Goal: Task Accomplishment & Management: Complete application form

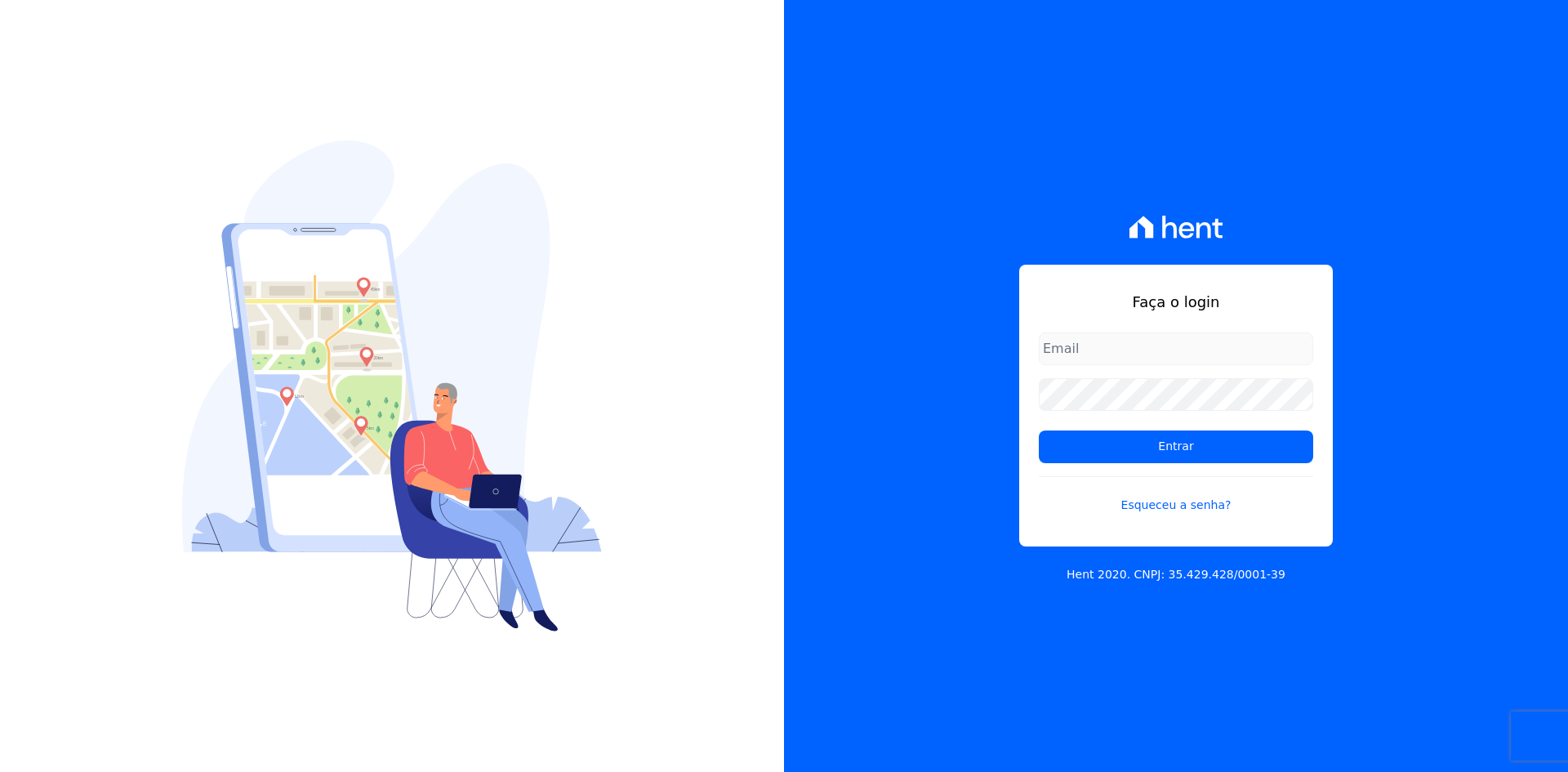
click at [1110, 349] on input "email" at bounding box center [1176, 349] width 275 height 33
click at [1187, 507] on link "Esqueceu a senha?" at bounding box center [1176, 495] width 275 height 38
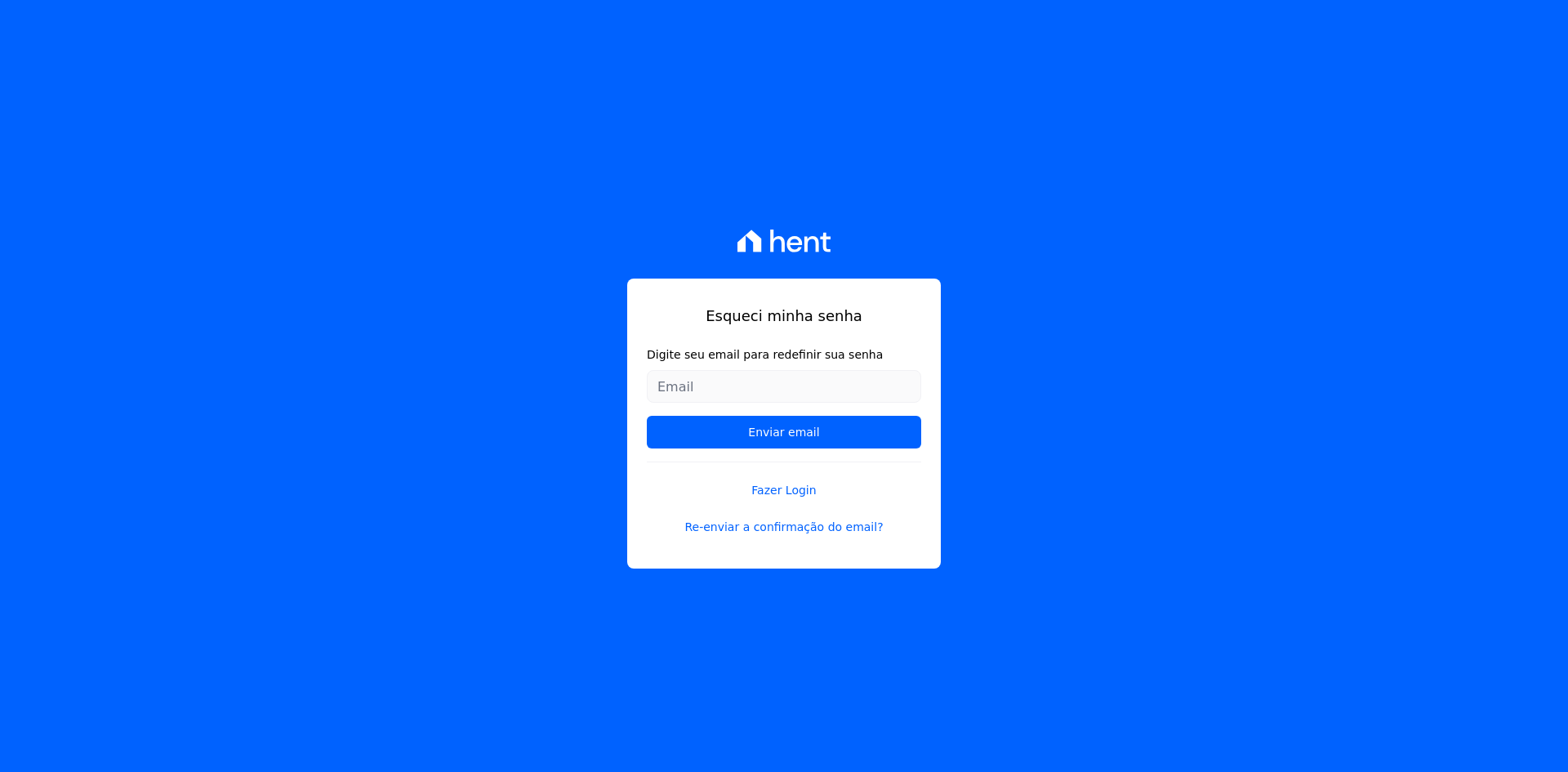
click at [810, 390] on input "Digite seu email para redefinir sua senha" at bounding box center [784, 386] width 275 height 33
type input "[EMAIL_ADDRESS][DOMAIN_NAME]"
click at [749, 431] on input "Enviar email" at bounding box center [784, 432] width 275 height 33
click at [873, 433] on input "Enviar email" at bounding box center [784, 432] width 275 height 33
click at [882, 445] on input "Enviar email" at bounding box center [784, 432] width 275 height 33
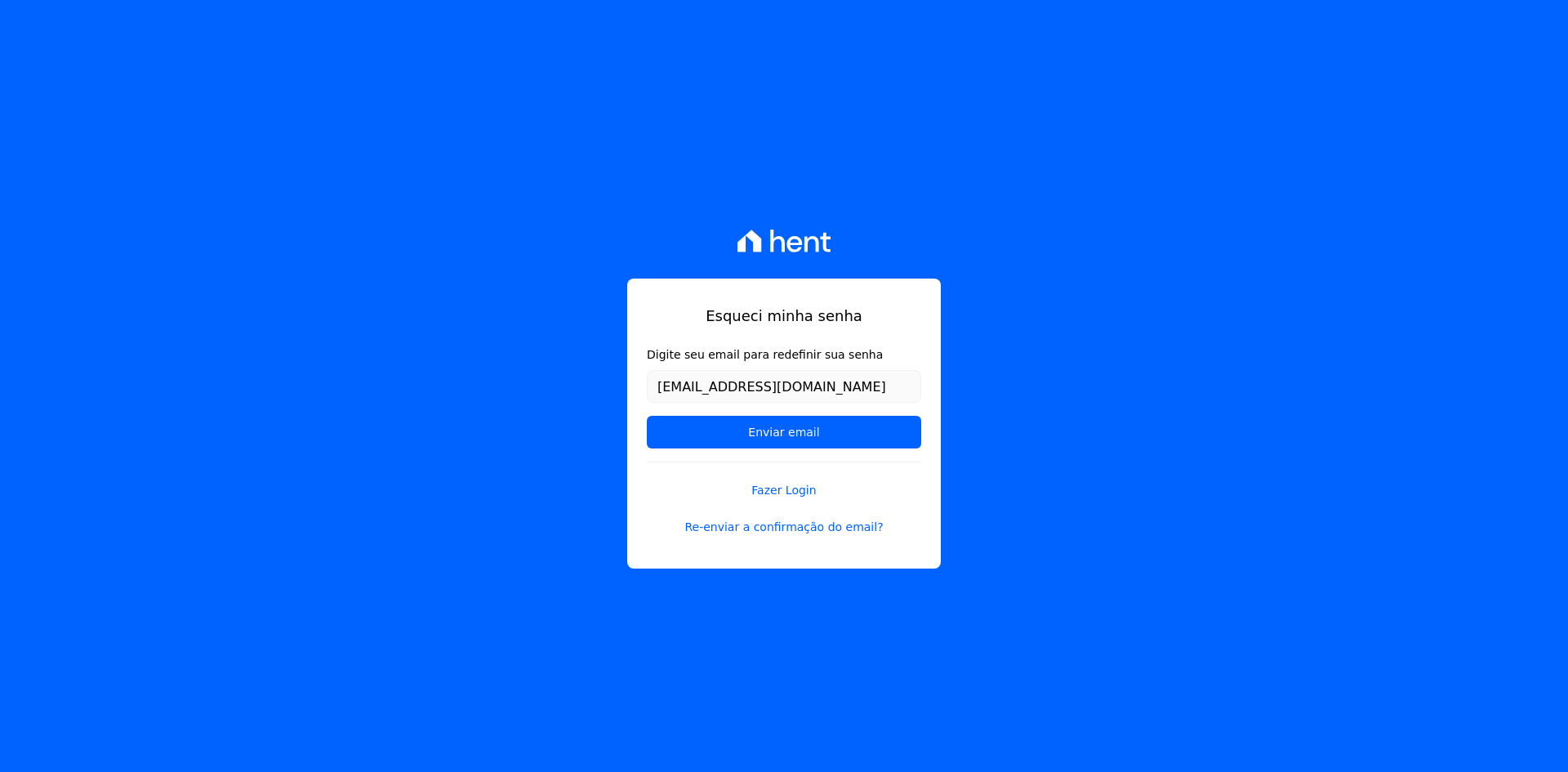
click at [883, 448] on form "Digite seu email para redefinir sua senha maiconlopeswd@gmail.com Enviar email" at bounding box center [784, 404] width 275 height 116
click at [902, 448] on form "Digite seu email para redefinir sua senha maiconlopeswd@gmail.com Enviar email" at bounding box center [784, 404] width 275 height 116
click at [912, 446] on input "Enviar email" at bounding box center [784, 432] width 275 height 33
click at [913, 442] on input "Enviar email" at bounding box center [784, 432] width 275 height 33
click at [784, 436] on input "Enviar email" at bounding box center [784, 432] width 275 height 33
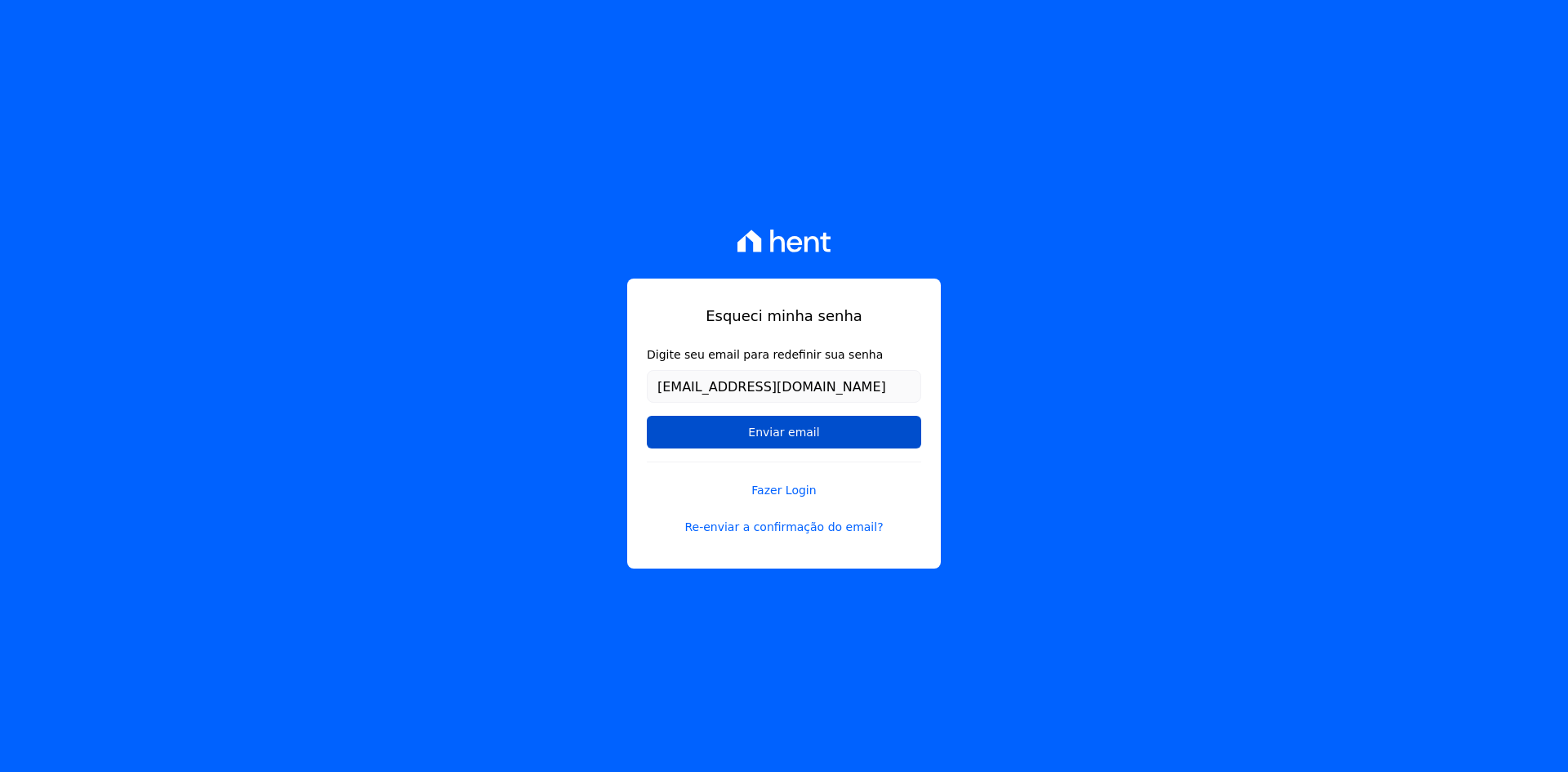
click at [773, 434] on input "Enviar email" at bounding box center [784, 432] width 275 height 33
click at [771, 434] on input "Enviar email" at bounding box center [784, 432] width 275 height 33
click at [666, 428] on input "Enviar email" at bounding box center [784, 432] width 275 height 33
click at [652, 429] on input "Enviar email" at bounding box center [784, 432] width 275 height 33
click at [644, 434] on div "Esqueci minha senha Digite seu email para redefinir sua senha maiconlopeswd@gma…" at bounding box center [784, 423] width 314 height 290
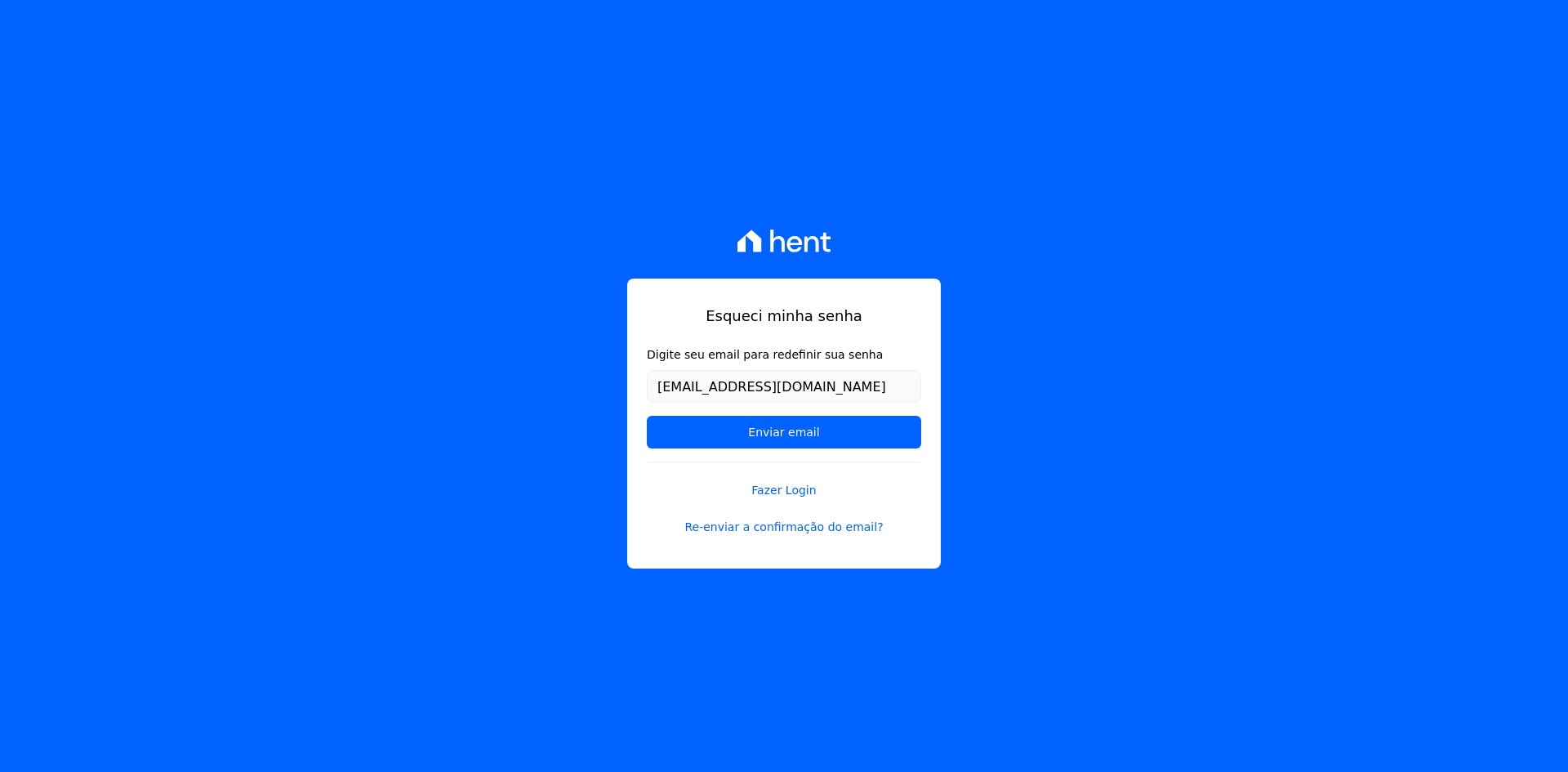
click at [643, 434] on div "Esqueci minha senha Digite seu email para redefinir sua senha maiconlopeswd@gma…" at bounding box center [784, 423] width 314 height 290
click at [653, 427] on input "Enviar email" at bounding box center [784, 432] width 275 height 33
click at [662, 440] on input "Enviar email" at bounding box center [784, 432] width 275 height 33
click at [757, 443] on input "Enviar email" at bounding box center [784, 432] width 275 height 33
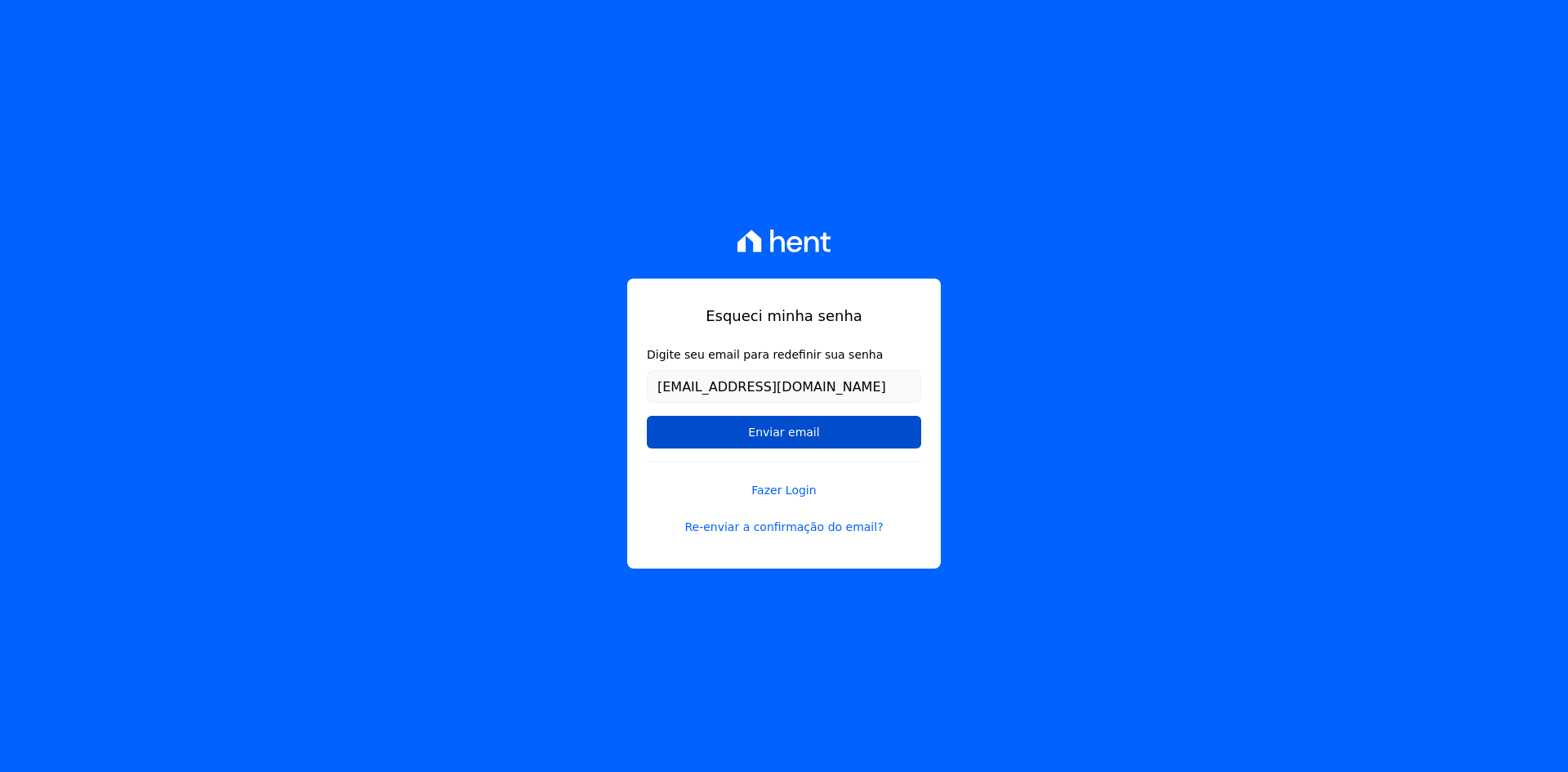
click at [780, 432] on input "Enviar email" at bounding box center [784, 432] width 275 height 33
click at [785, 429] on input "Enviar email" at bounding box center [784, 432] width 275 height 33
drag, startPoint x: 785, startPoint y: 429, endPoint x: 762, endPoint y: 424, distance: 23.5
drag, startPoint x: 762, startPoint y: 424, endPoint x: 725, endPoint y: 443, distance: 41.6
click at [730, 440] on input "Enviar email" at bounding box center [784, 432] width 275 height 33
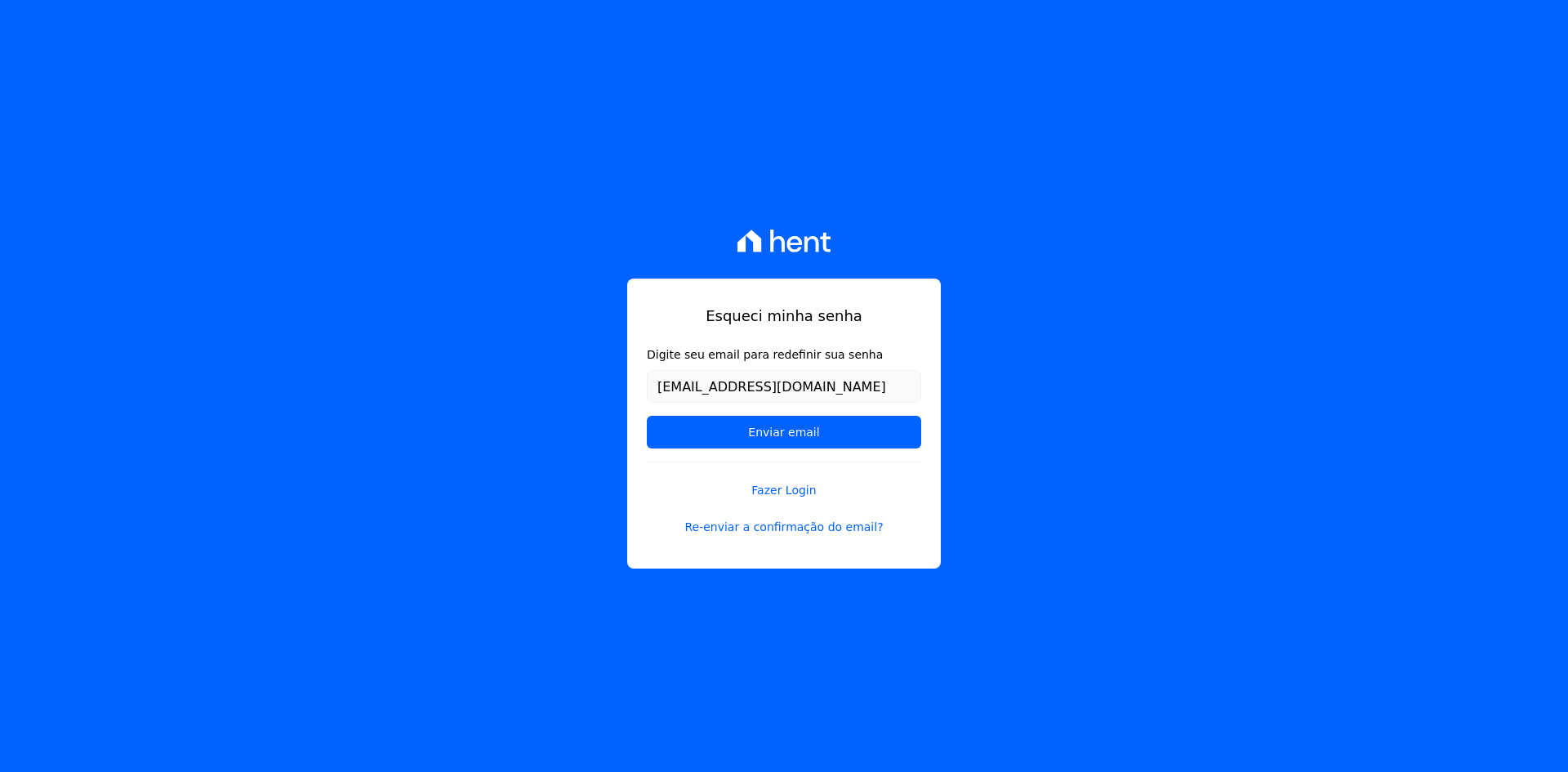
click at [716, 456] on form "Digite seu email para redefinir sua senha maiconlopeswd@gmail.com Enviar email" at bounding box center [784, 404] width 275 height 116
click at [711, 460] on form "Digite seu email para redefinir sua senha maiconlopeswd@gmail.com Enviar email" at bounding box center [784, 404] width 275 height 116
click at [688, 461] on link "Fazer Login" at bounding box center [784, 480] width 275 height 38
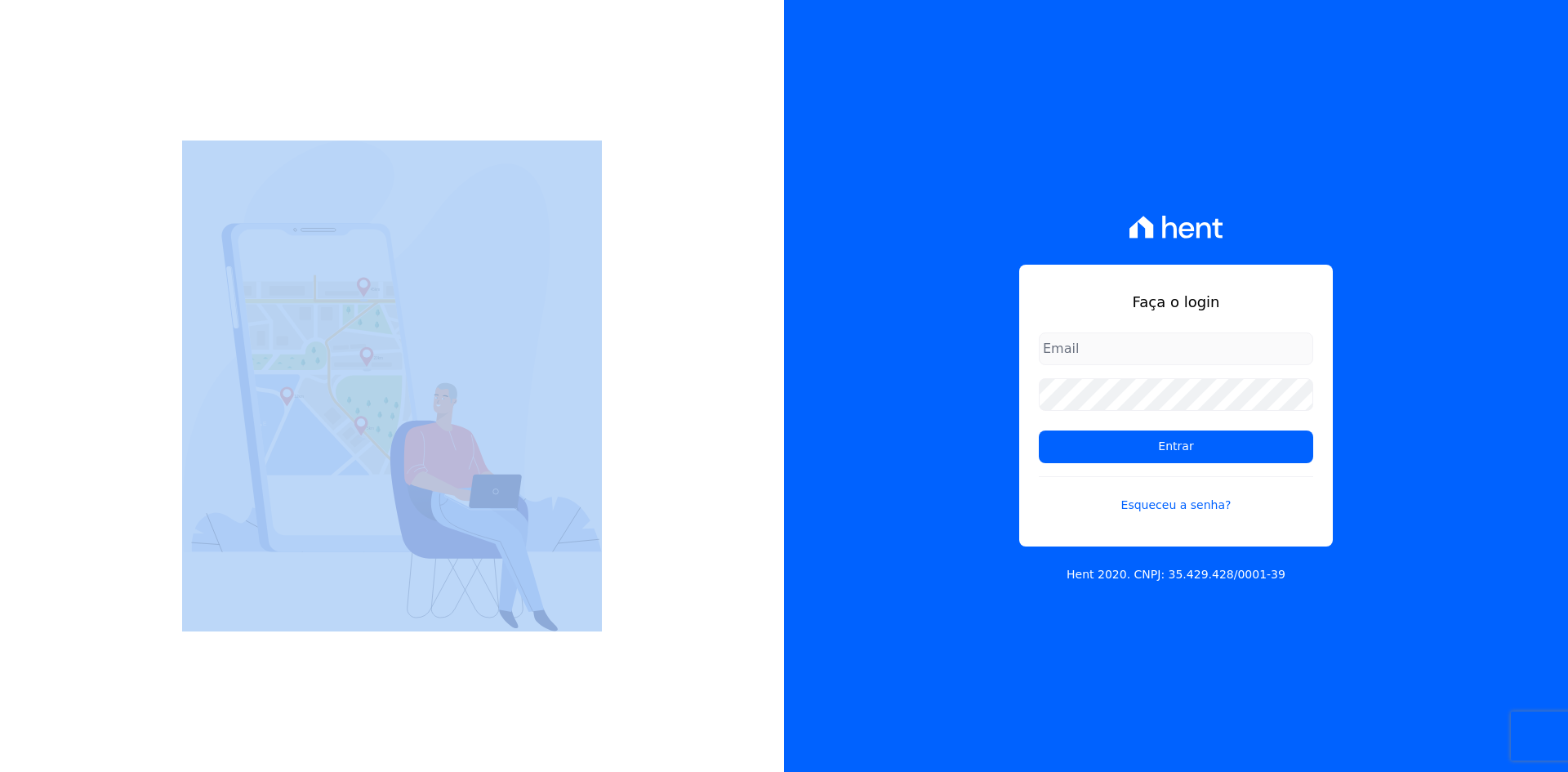
click at [688, 461] on div at bounding box center [391, 386] width 784 height 772
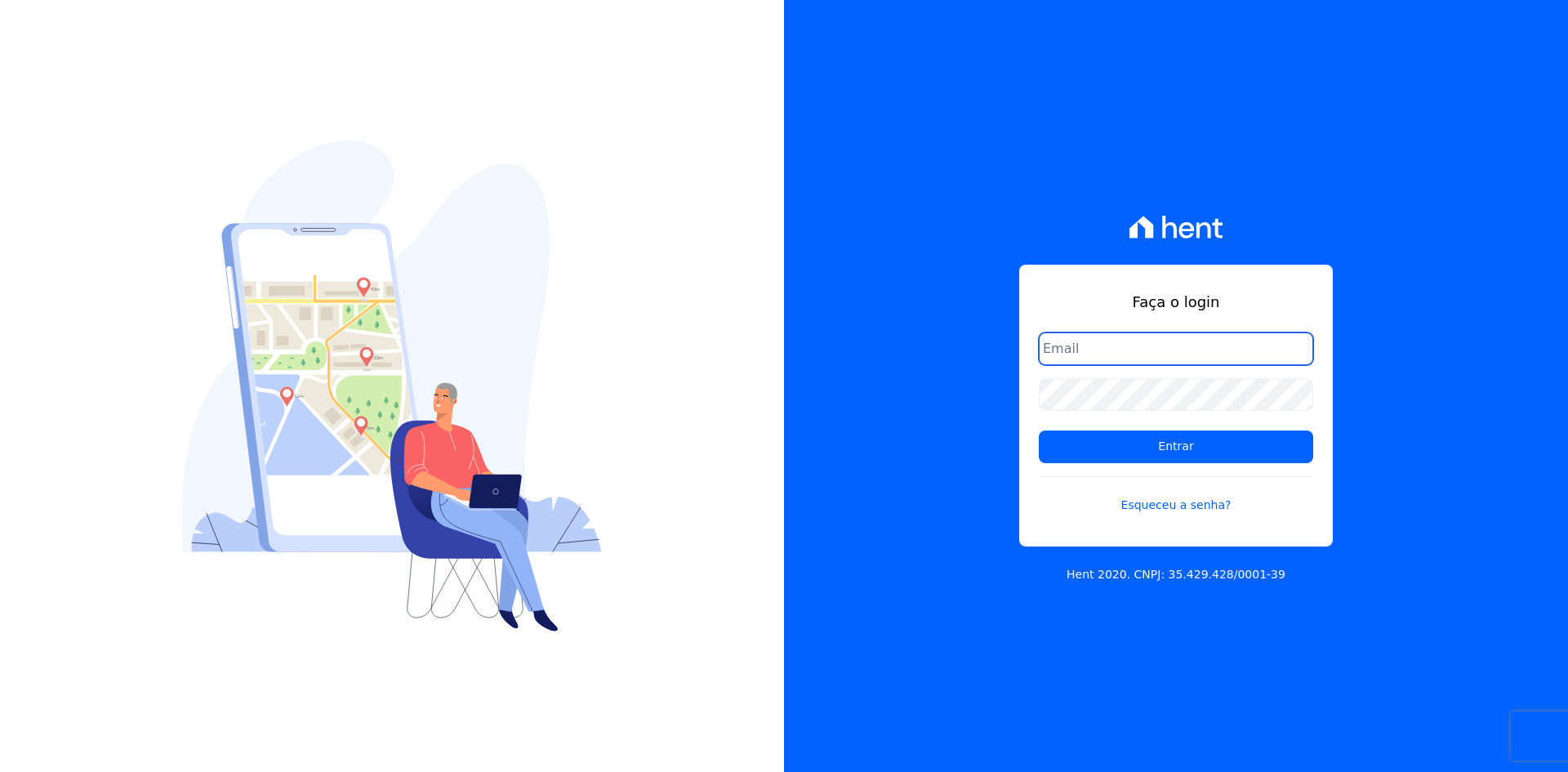
click at [1088, 349] on input "email" at bounding box center [1176, 349] width 275 height 33
type input "[EMAIL_ADDRESS][DOMAIN_NAME]"
click at [1162, 500] on link "Esqueceu a senha?" at bounding box center [1176, 495] width 275 height 38
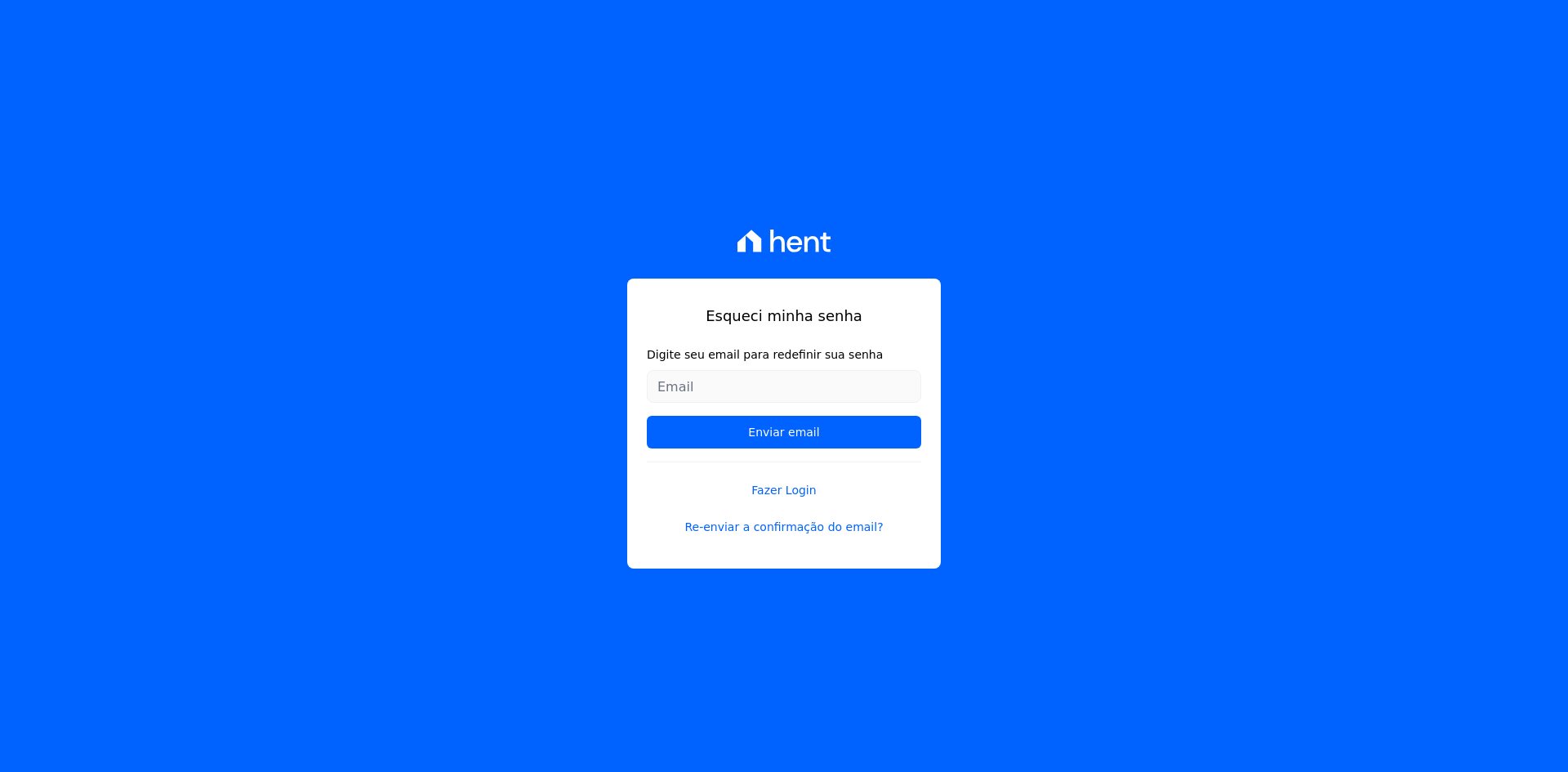
click at [875, 388] on input "Digite seu email para redefinir sua senha" at bounding box center [784, 386] width 275 height 33
type input "[EMAIL_ADDRESS][DOMAIN_NAME]"
click at [902, 444] on input "Enviar email" at bounding box center [784, 432] width 275 height 33
click at [882, 422] on input "Enviar email" at bounding box center [784, 432] width 275 height 33
click at [894, 411] on form "Digite seu email para redefinir sua senha [EMAIL_ADDRESS][DOMAIN_NAME] Enviar e…" at bounding box center [784, 404] width 275 height 116
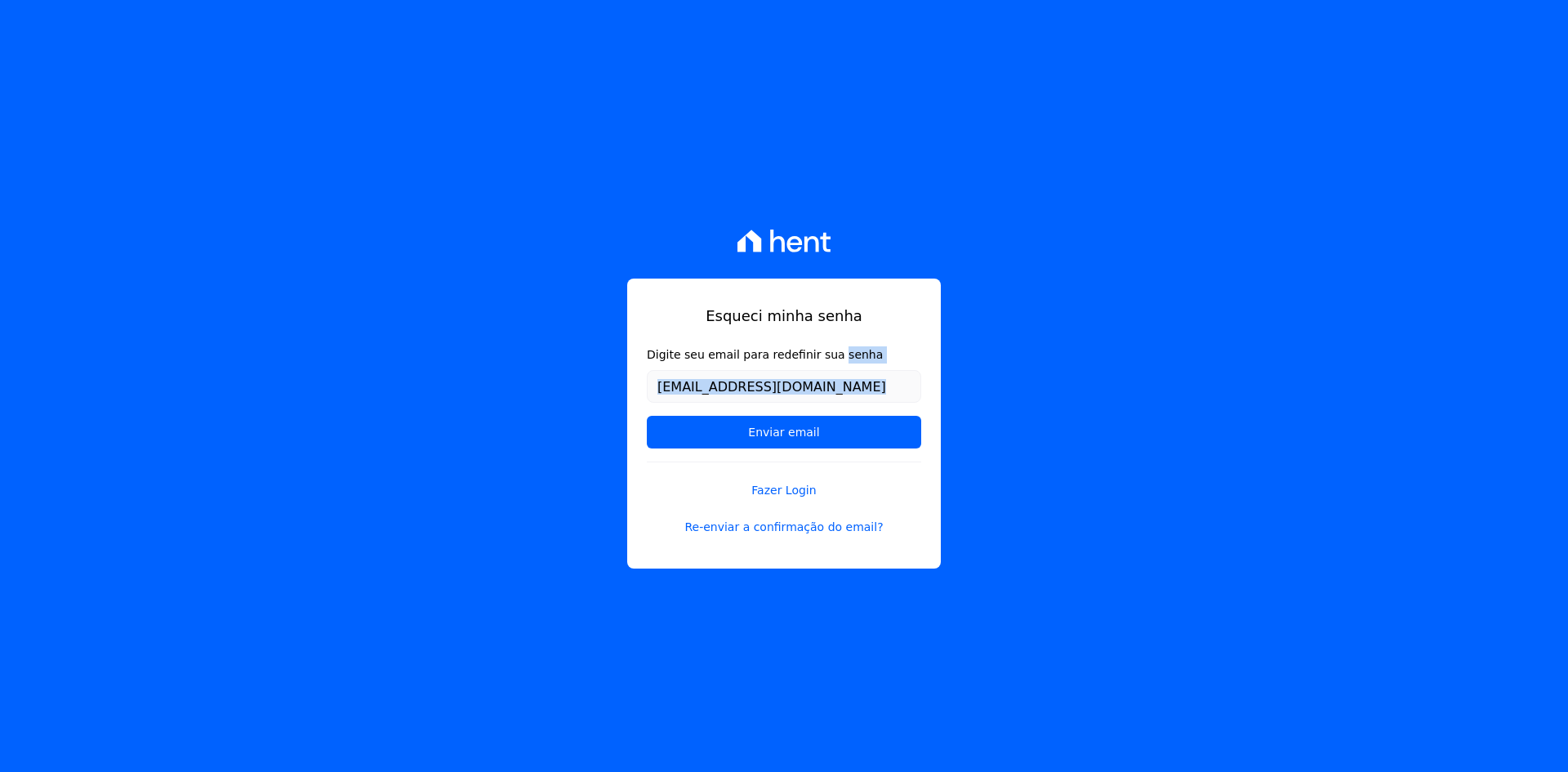
click at [894, 411] on form "Digite seu email para redefinir sua senha maiconlopeswd@gmail.com Enviar email" at bounding box center [784, 404] width 275 height 116
click at [893, 412] on form "Digite seu email para redefinir sua senha maiconlopeswd@gmail.com Enviar email" at bounding box center [784, 404] width 275 height 116
click at [884, 419] on input "Enviar email" at bounding box center [784, 432] width 275 height 33
click at [914, 422] on input "Enviar email" at bounding box center [784, 432] width 275 height 33
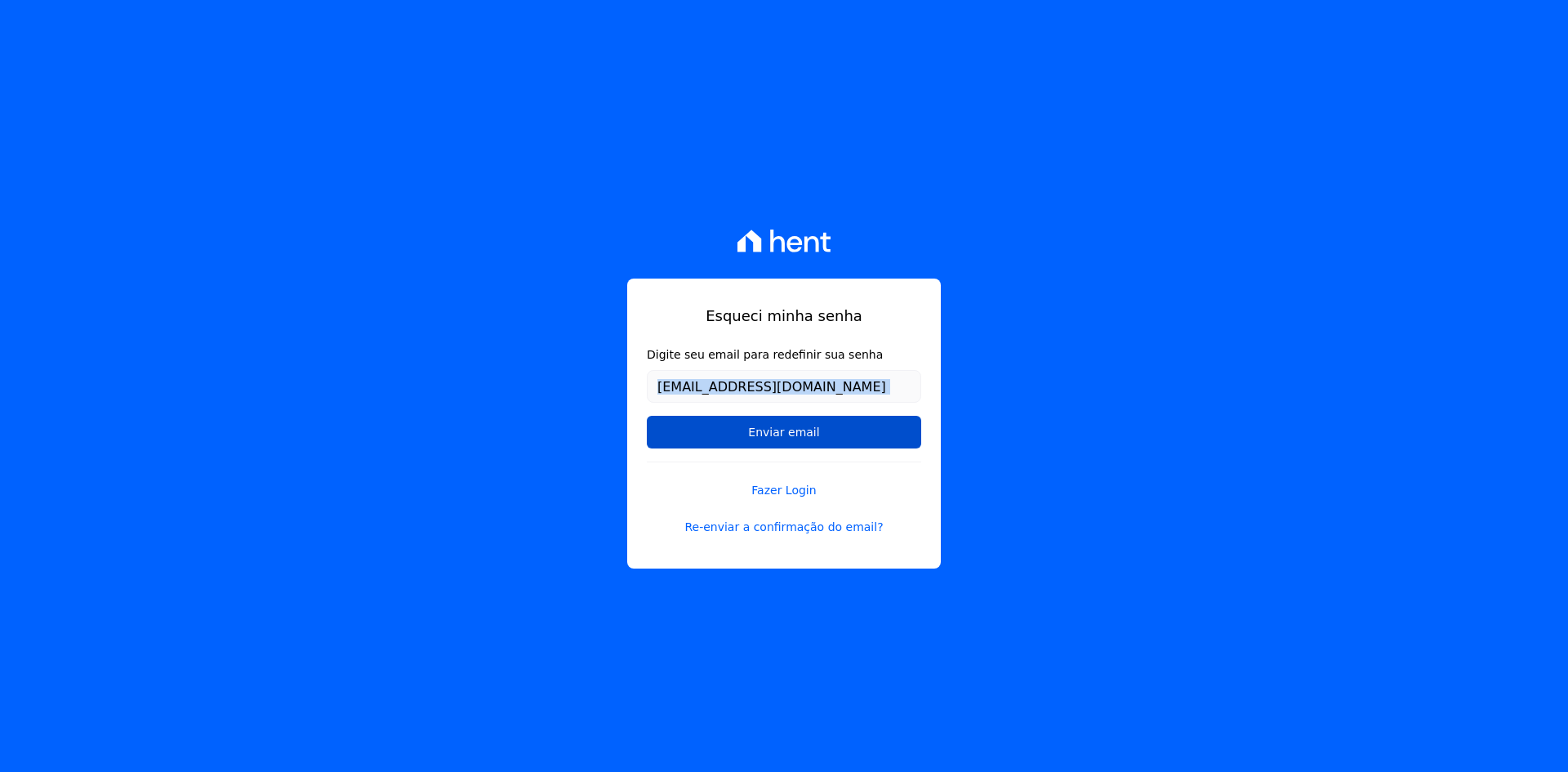
click at [779, 436] on input "Enviar email" at bounding box center [784, 432] width 275 height 33
click at [757, 434] on input "Enviar email" at bounding box center [784, 432] width 275 height 33
click at [652, 437] on input "Enviar email" at bounding box center [784, 432] width 275 height 33
click at [647, 447] on form "Digite seu email para redefinir sua senha maiconlopeswd@gmail.com Enviar email" at bounding box center [784, 404] width 275 height 116
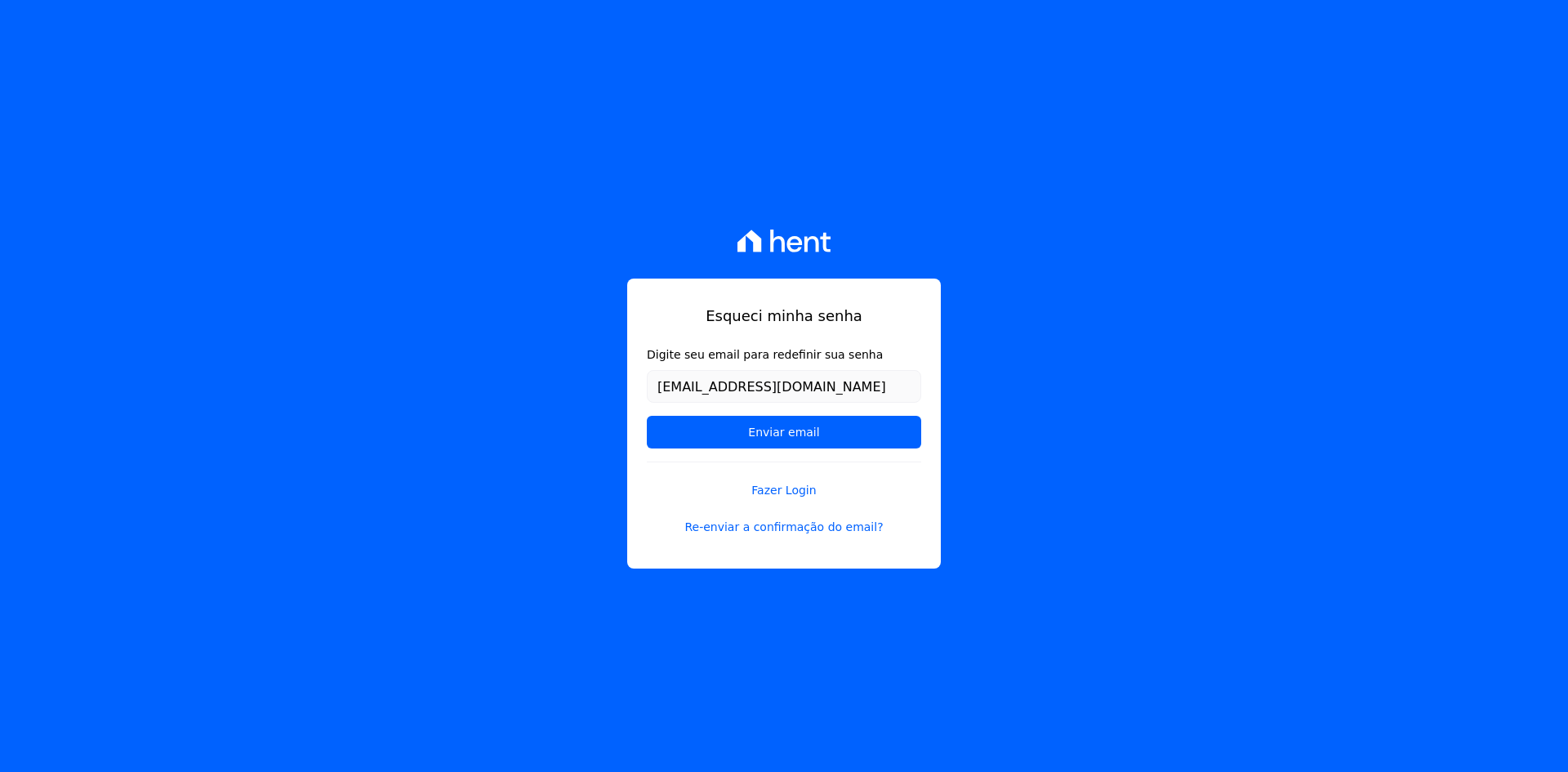
click at [647, 447] on form "Digite seu email para redefinir sua senha maiconlopeswd@gmail.com Enviar email" at bounding box center [784, 404] width 275 height 116
click at [650, 447] on input "Enviar email" at bounding box center [784, 432] width 275 height 33
click at [643, 435] on div "Esqueci minha senha Digite seu email para redefinir sua senha maiconlopeswd@gma…" at bounding box center [784, 423] width 314 height 290
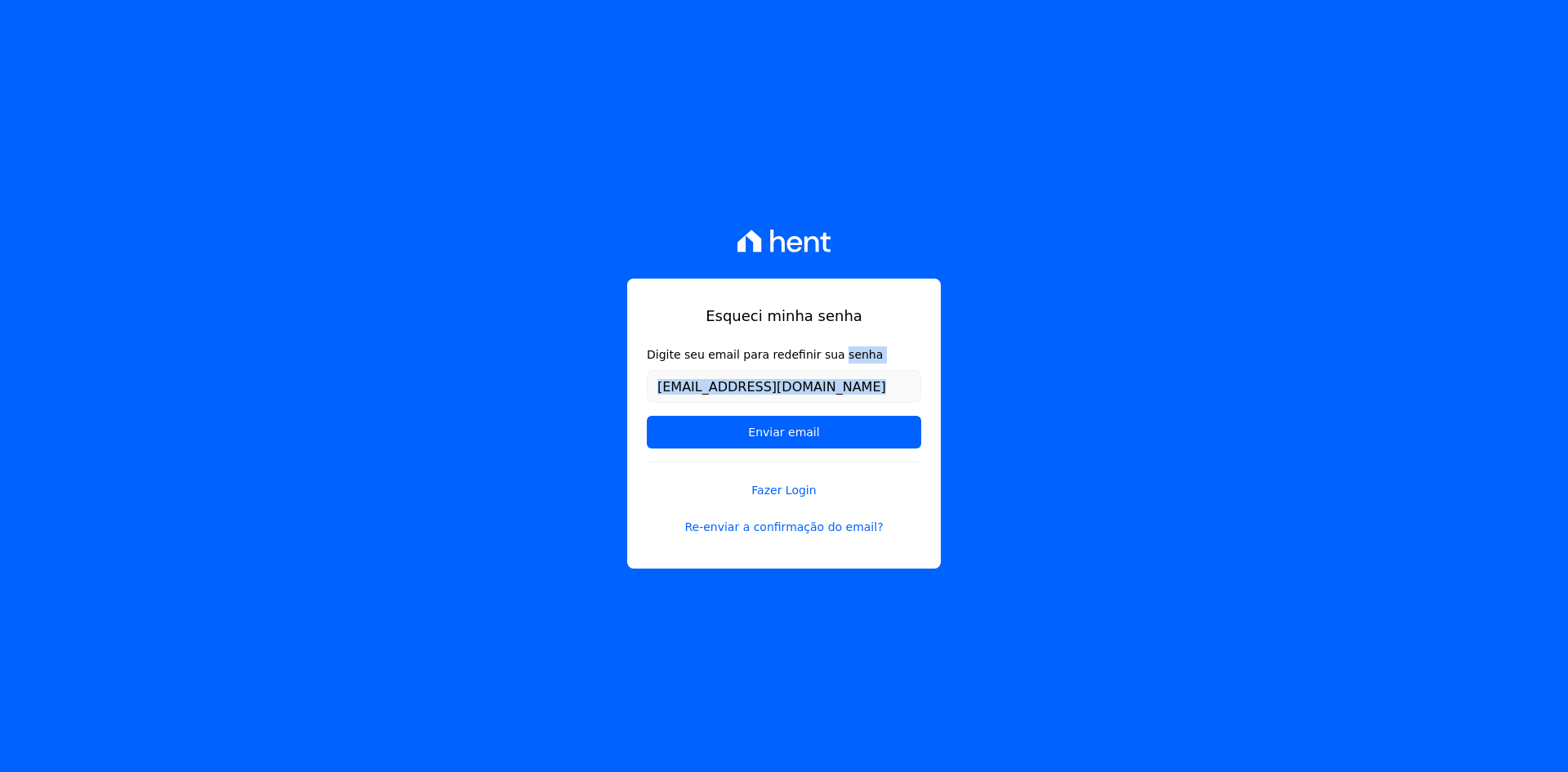
click at [643, 435] on div "Esqueci minha senha Digite seu email para redefinir sua senha maiconlopeswd@gma…" at bounding box center [784, 423] width 314 height 290
click at [774, 487] on link "Fazer Login" at bounding box center [784, 480] width 275 height 38
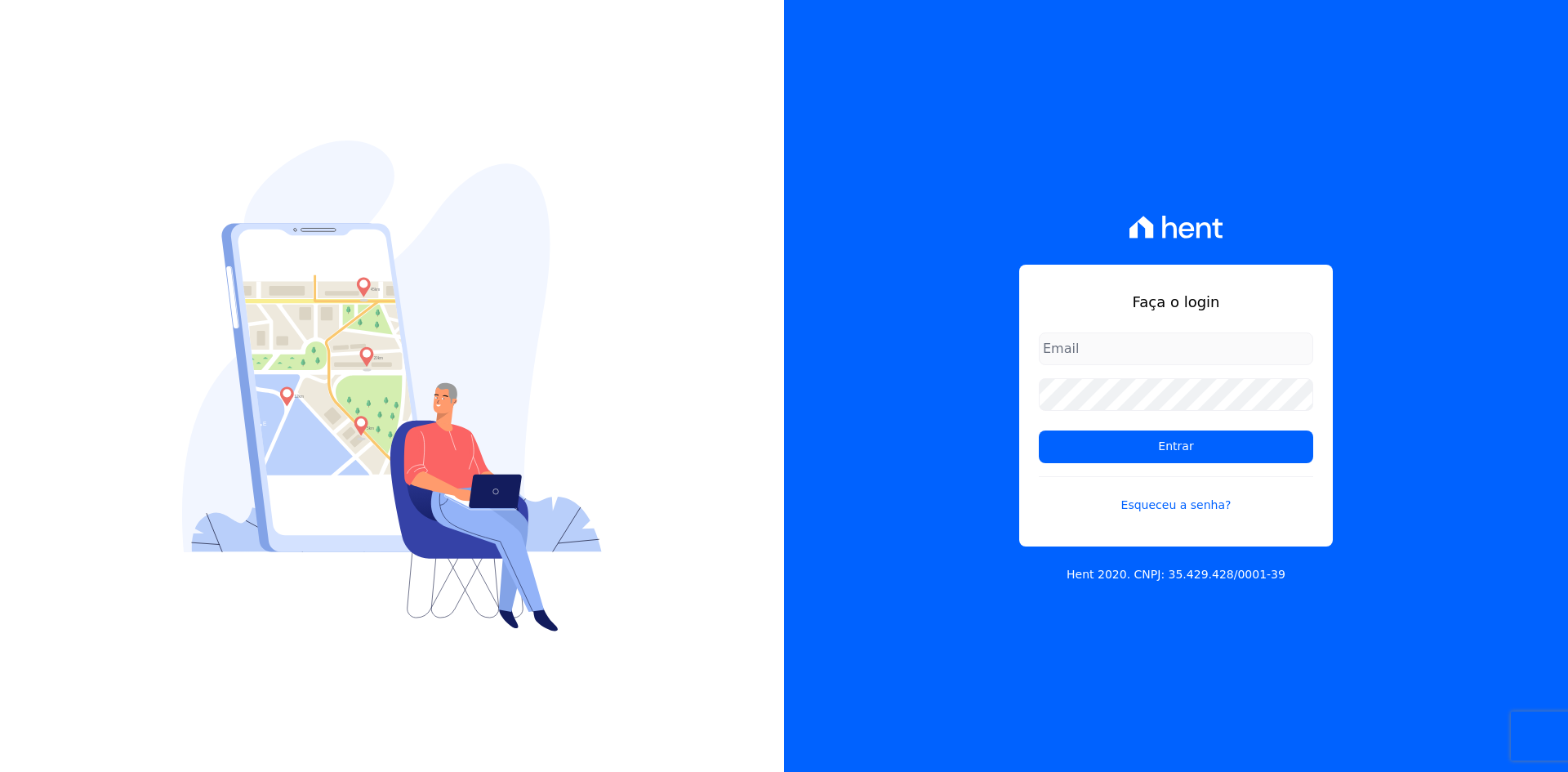
click at [1080, 354] on input "email" at bounding box center [1176, 349] width 275 height 33
type input "[EMAIL_ADDRESS][DOMAIN_NAME]"
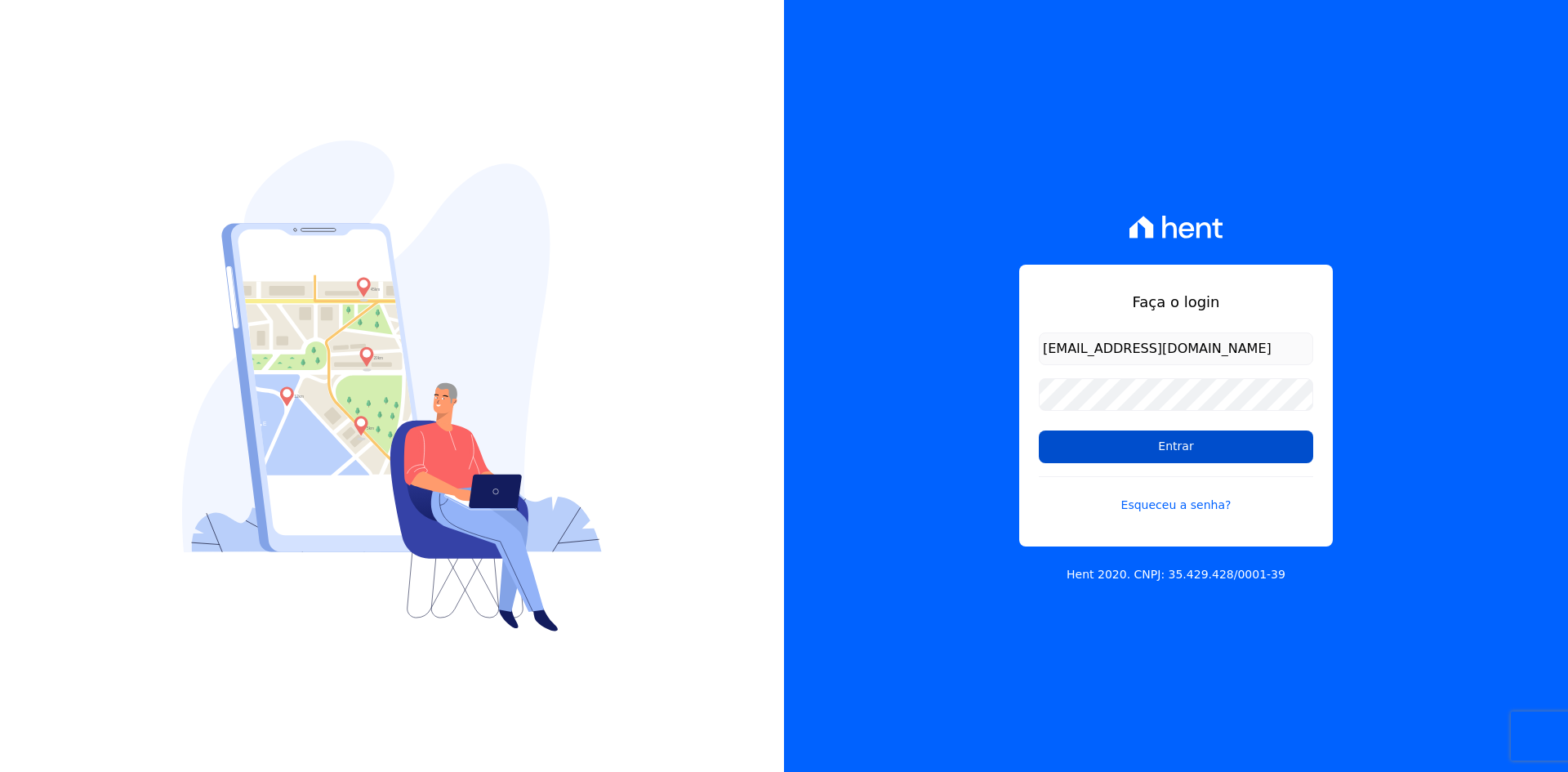
click at [1153, 443] on input "Entrar" at bounding box center [1176, 446] width 275 height 33
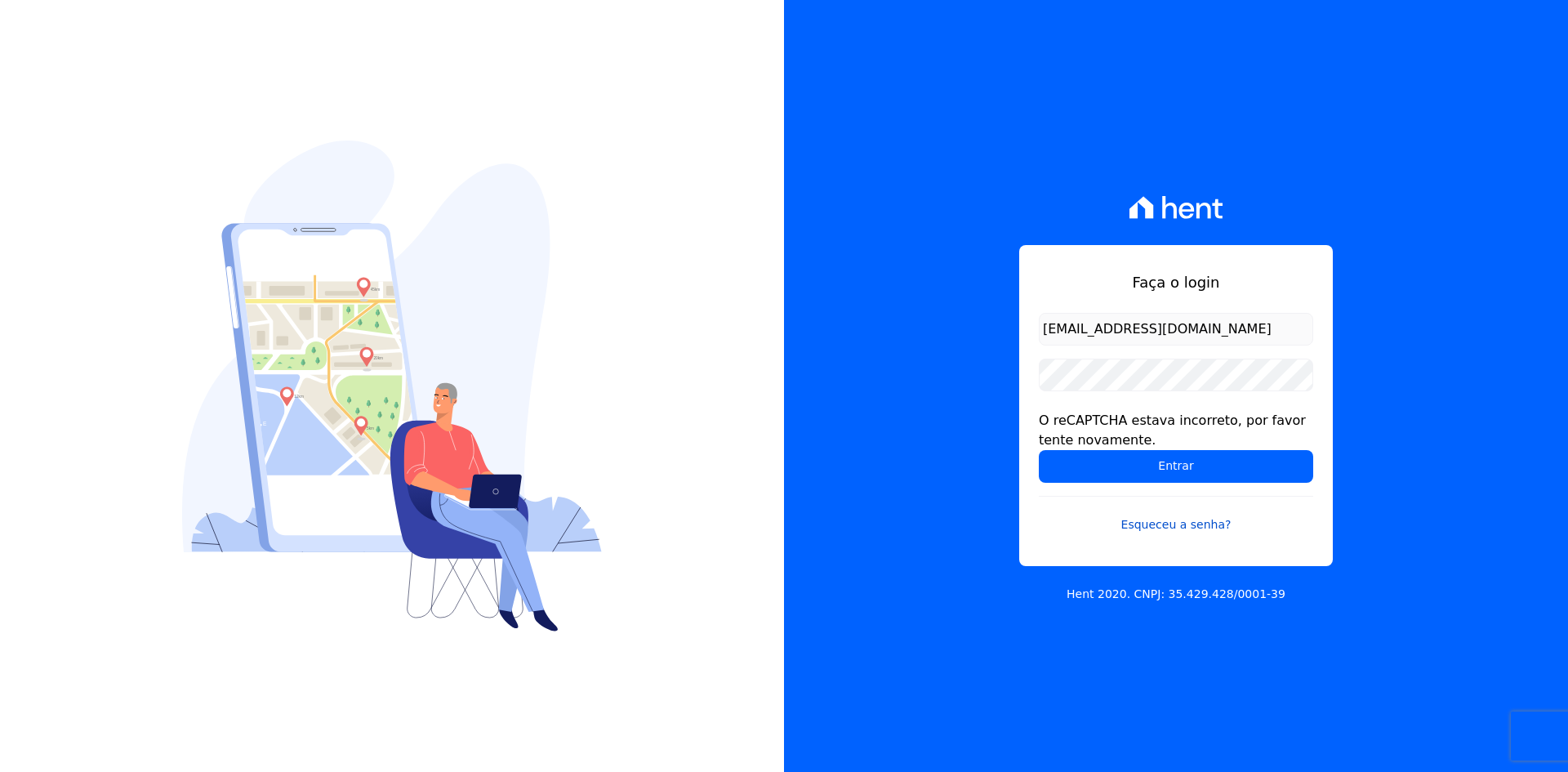
click at [1205, 520] on link "Esqueceu a senha?" at bounding box center [1176, 515] width 275 height 38
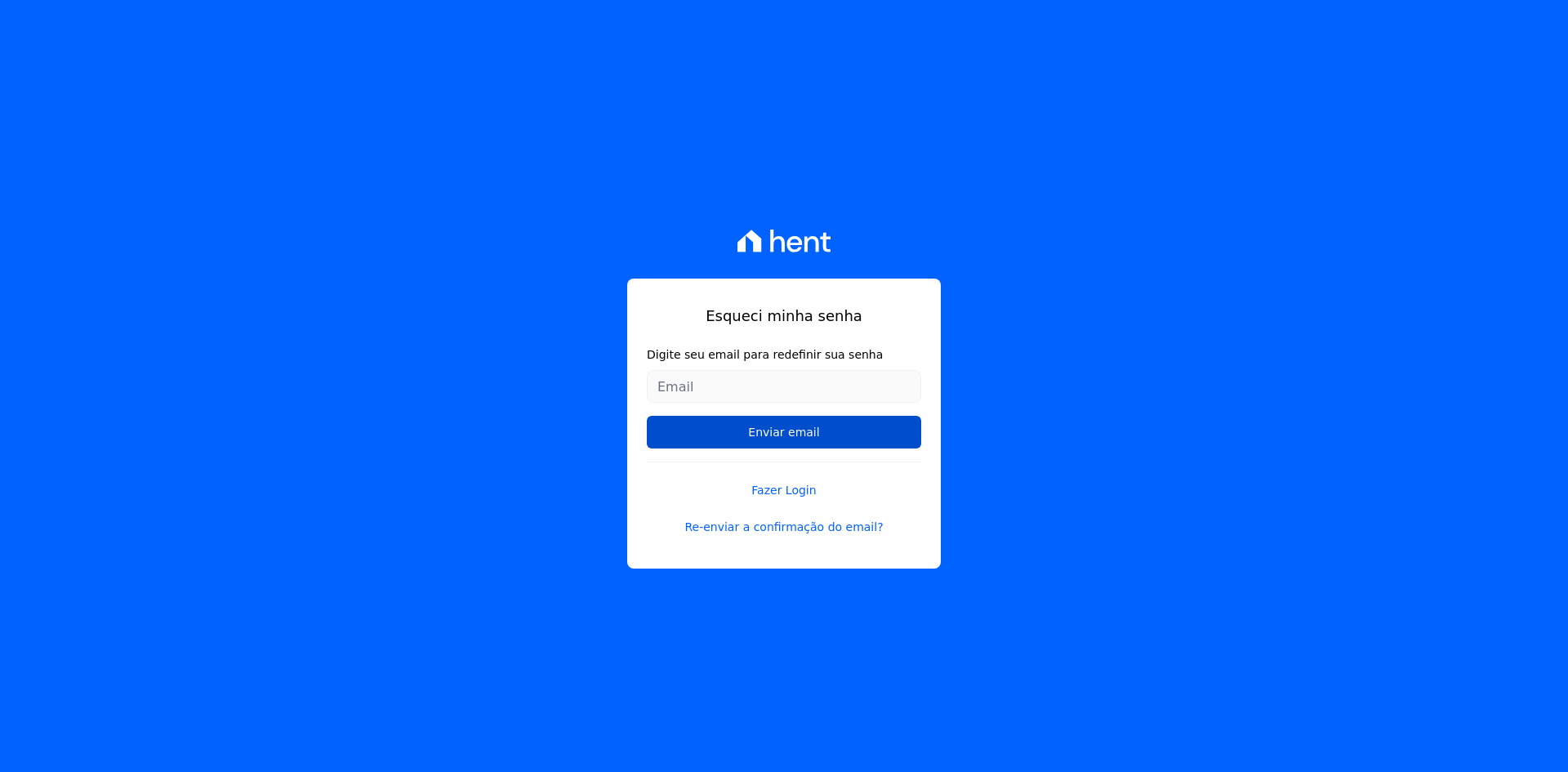
click at [768, 428] on input "Enviar email" at bounding box center [784, 432] width 275 height 33
click at [770, 428] on input "Enviar email" at bounding box center [784, 432] width 275 height 33
click at [772, 429] on input "Enviar email" at bounding box center [784, 432] width 275 height 33
click at [773, 430] on input "Enviar email" at bounding box center [784, 432] width 275 height 33
click at [775, 431] on input "Enviar email" at bounding box center [784, 432] width 275 height 33
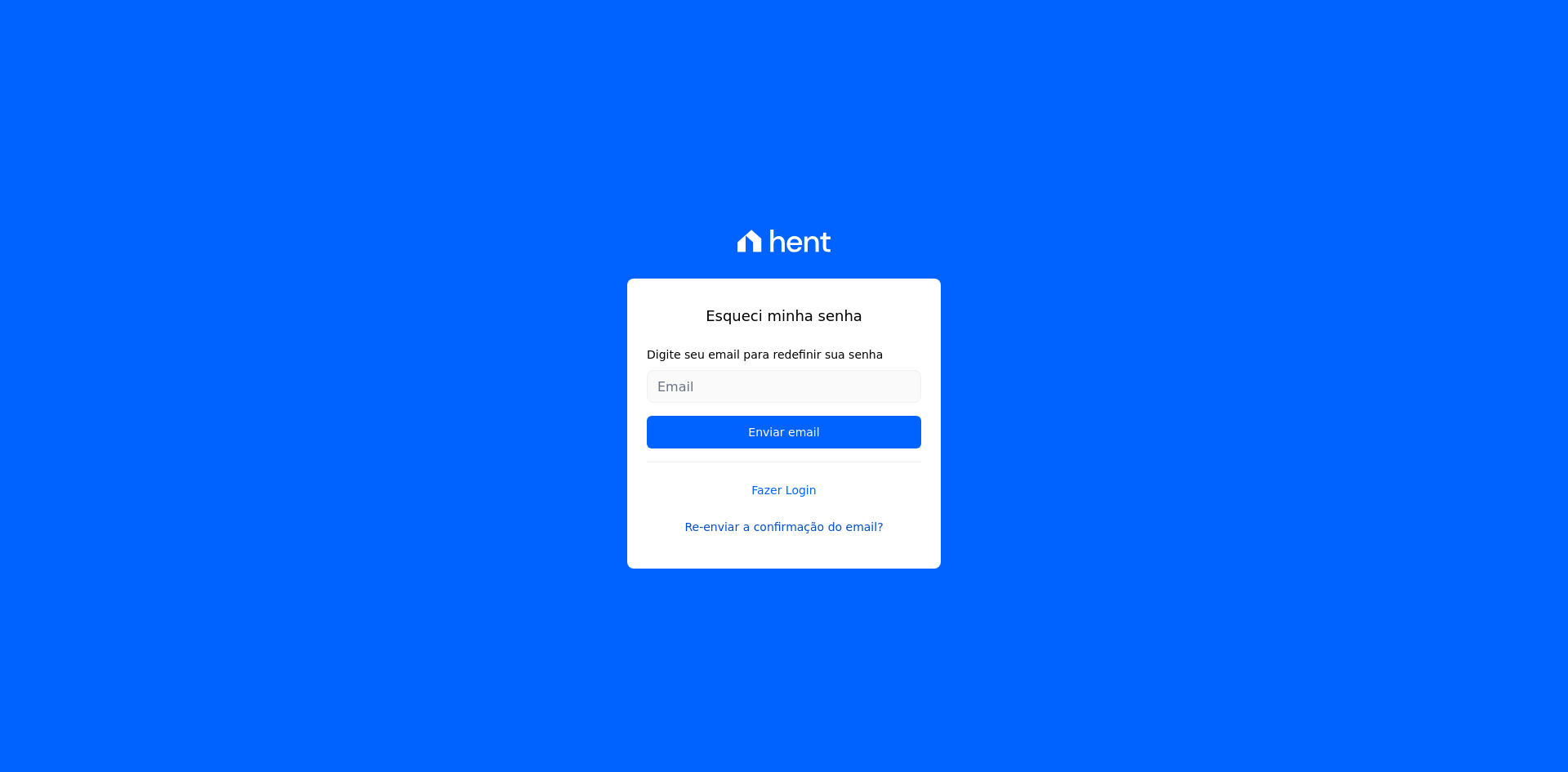
click at [802, 528] on link "Re-enviar a confirmação do email?" at bounding box center [784, 527] width 275 height 17
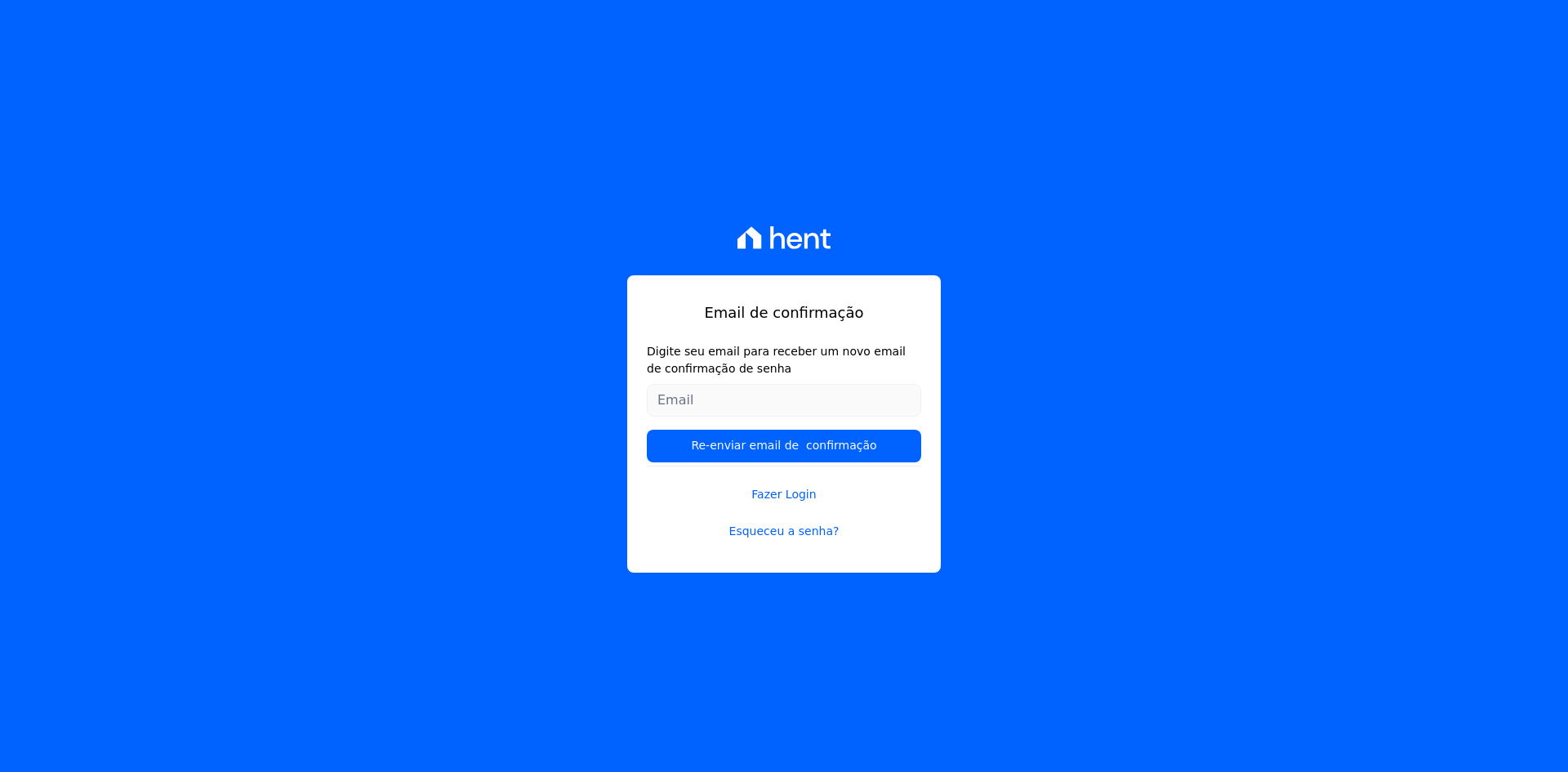
click at [757, 403] on input "Digite seu email para receber um novo email de confirmação de senha" at bounding box center [784, 400] width 275 height 33
type input "[EMAIL_ADDRESS][DOMAIN_NAME]"
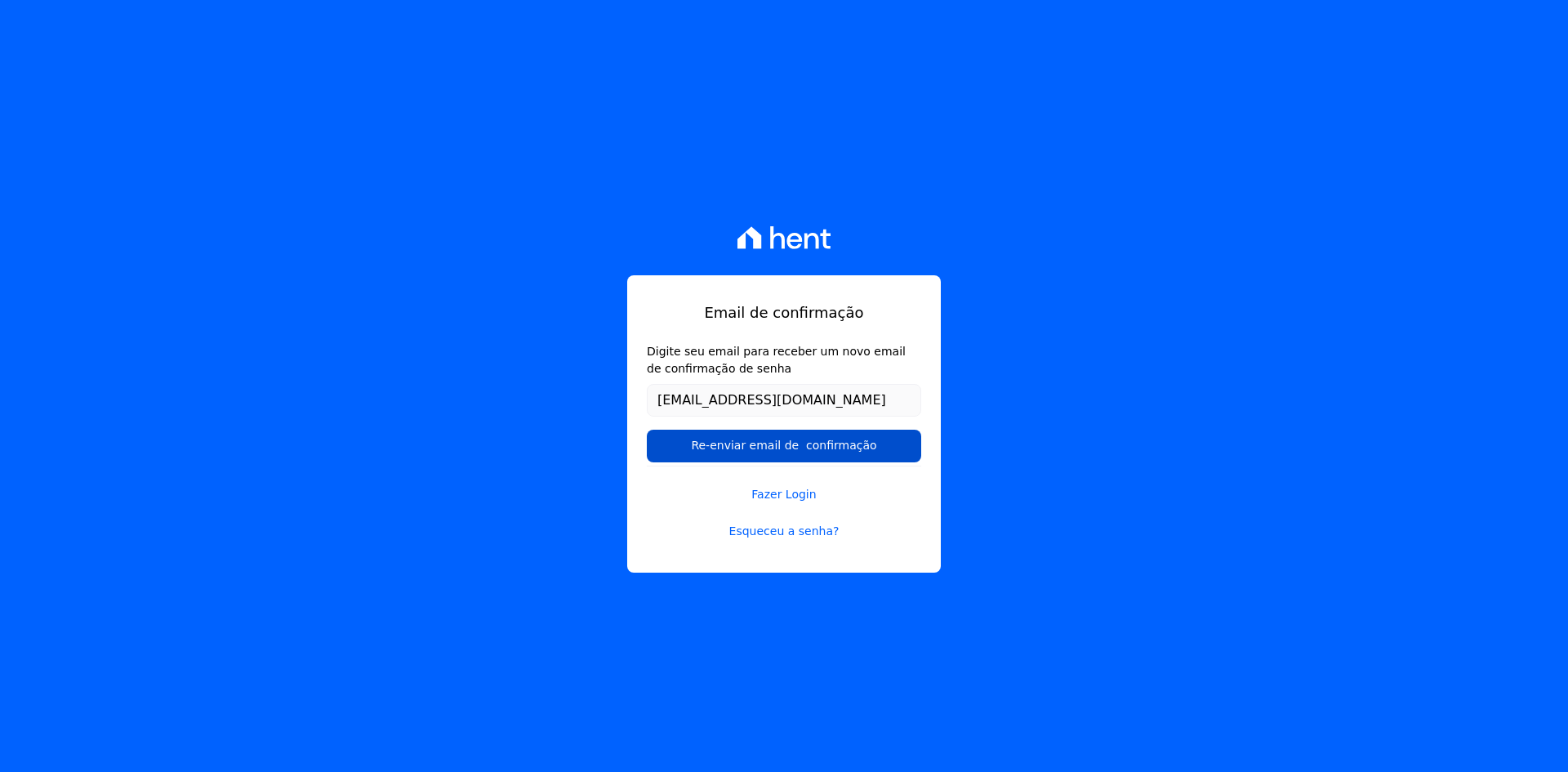
click at [743, 448] on input "Re-enviar email de confirmação" at bounding box center [784, 445] width 275 height 33
click at [862, 450] on input "Re-enviar email de confirmação" at bounding box center [784, 445] width 275 height 33
click at [921, 457] on div "Email de confirmação Digite seu email para receber um novo email de confirmação…" at bounding box center [784, 423] width 314 height 298
click at [914, 454] on input "Re-enviar email de confirmação" at bounding box center [784, 445] width 275 height 33
click at [913, 454] on input "Re-enviar email de confirmação" at bounding box center [784, 445] width 275 height 33
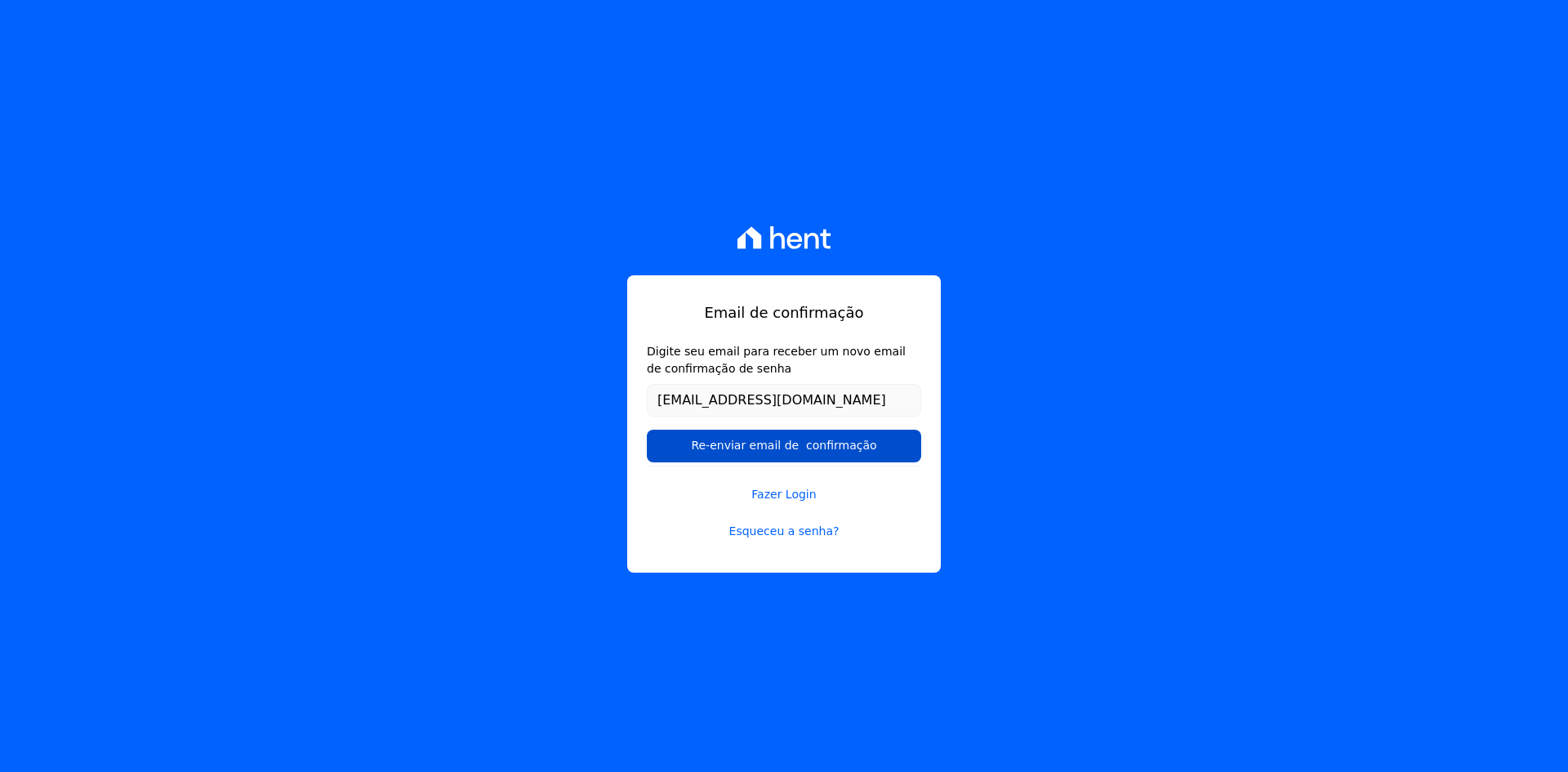
click at [909, 457] on input "Re-enviar email de confirmação" at bounding box center [784, 445] width 275 height 33
click at [893, 457] on input "Re-enviar email de confirmação" at bounding box center [784, 445] width 275 height 33
click at [823, 448] on input "Re-enviar email de confirmação" at bounding box center [784, 445] width 275 height 33
click at [779, 443] on input "Re-enviar email de confirmação" at bounding box center [784, 445] width 275 height 33
drag, startPoint x: 724, startPoint y: 443, endPoint x: 698, endPoint y: 443, distance: 26.0
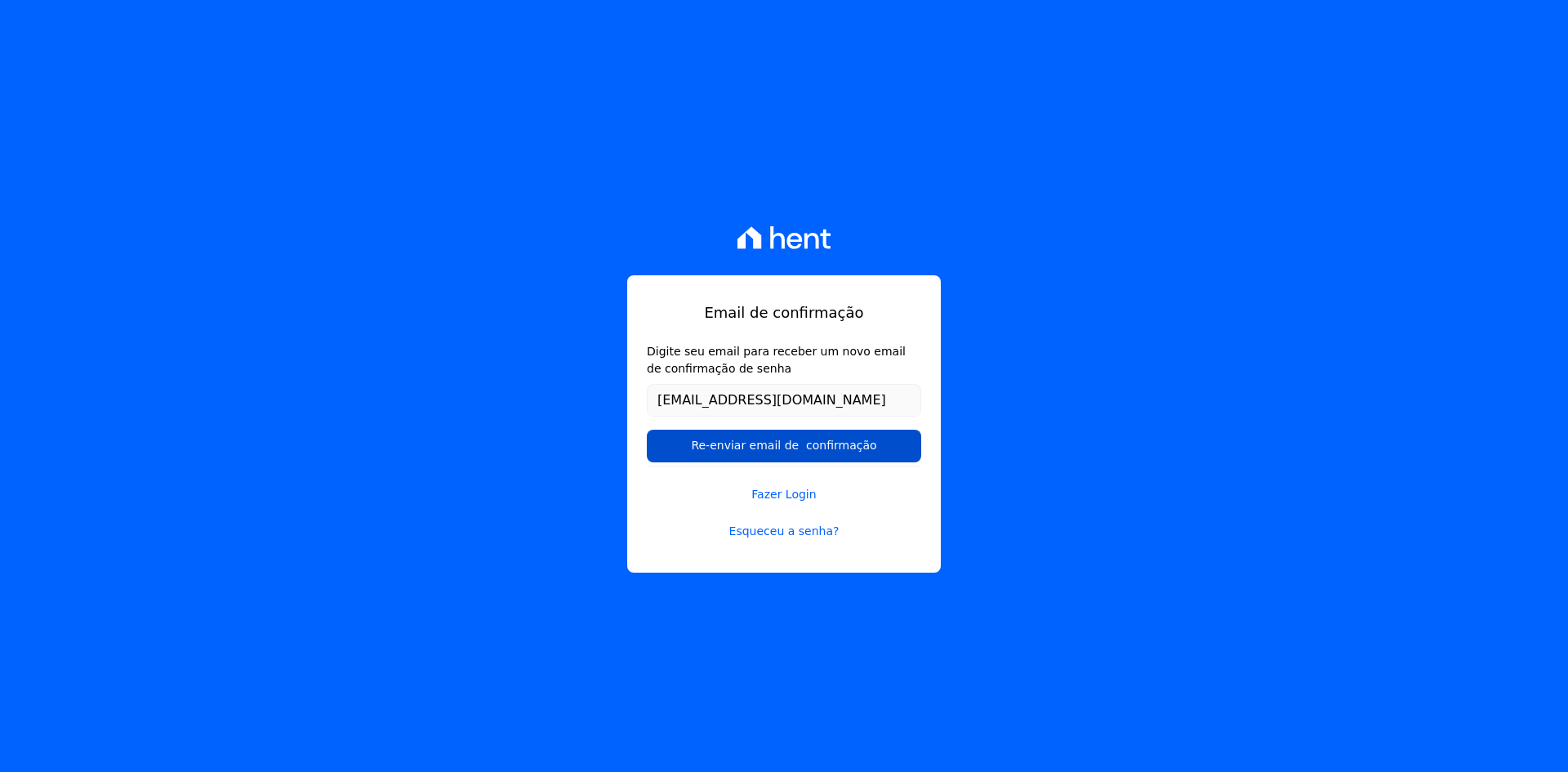
click at [711, 443] on input "Re-enviar email de confirmação" at bounding box center [784, 445] width 275 height 33
click at [685, 443] on input "Re-enviar email de confirmação" at bounding box center [784, 445] width 275 height 33
click at [677, 443] on input "Re-enviar email de confirmação" at bounding box center [784, 445] width 275 height 33
click at [666, 443] on input "Re-enviar email de confirmação" at bounding box center [784, 445] width 275 height 33
click at [657, 434] on input "Re-enviar email de confirmação" at bounding box center [784, 445] width 275 height 33
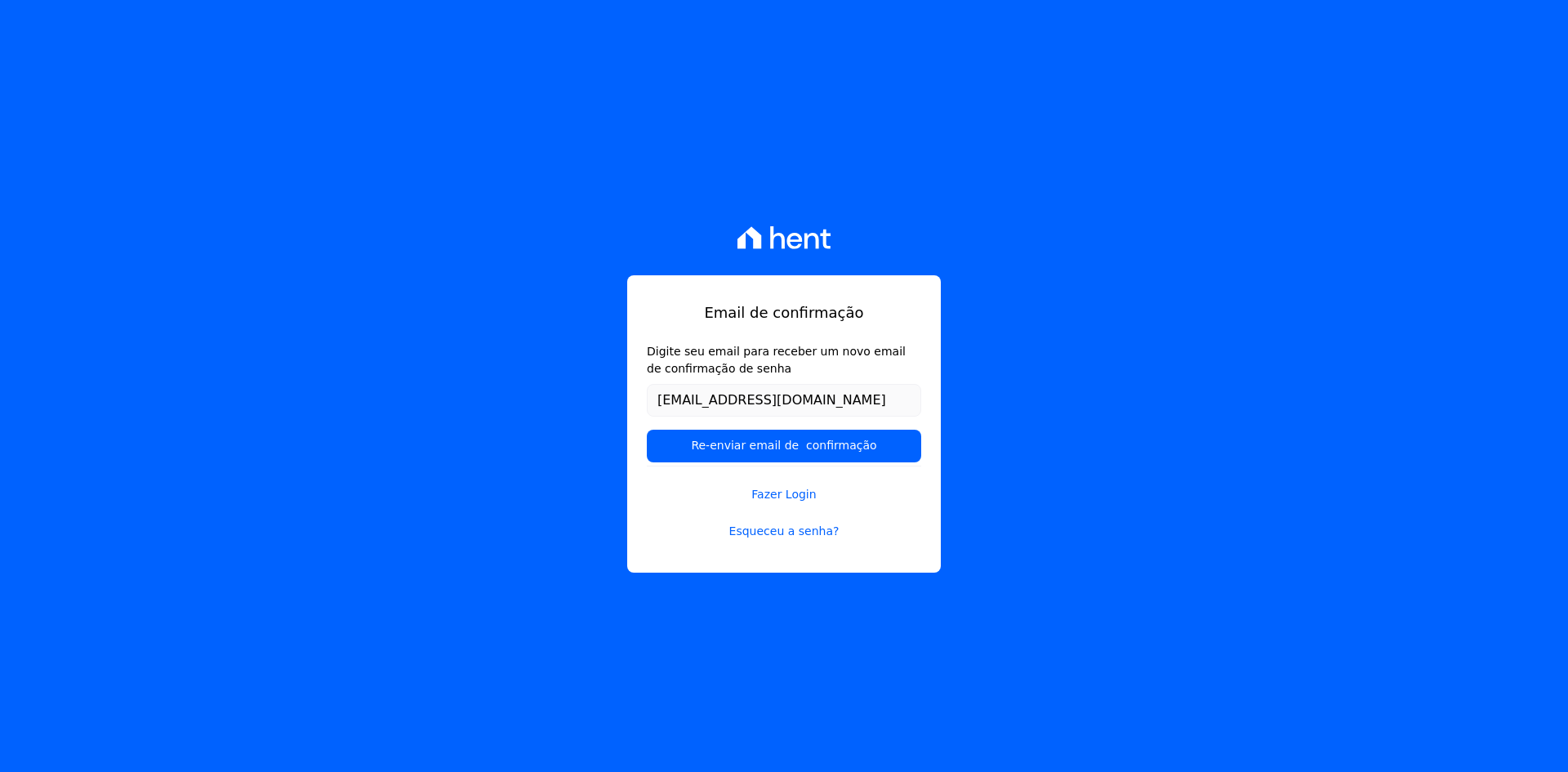
click at [648, 429] on form "Digite seu email para receber um novo email de confirmação de senha maiconlopes…" at bounding box center [784, 404] width 275 height 123
click at [646, 427] on div "Email de confirmação Digite seu email para receber um novo email de confirmação…" at bounding box center [784, 423] width 314 height 298
click at [646, 429] on div "Email de confirmação Digite seu email para receber um novo email de confirmação…" at bounding box center [784, 423] width 314 height 298
click at [653, 438] on input "Re-enviar email de confirmação" at bounding box center [784, 445] width 275 height 33
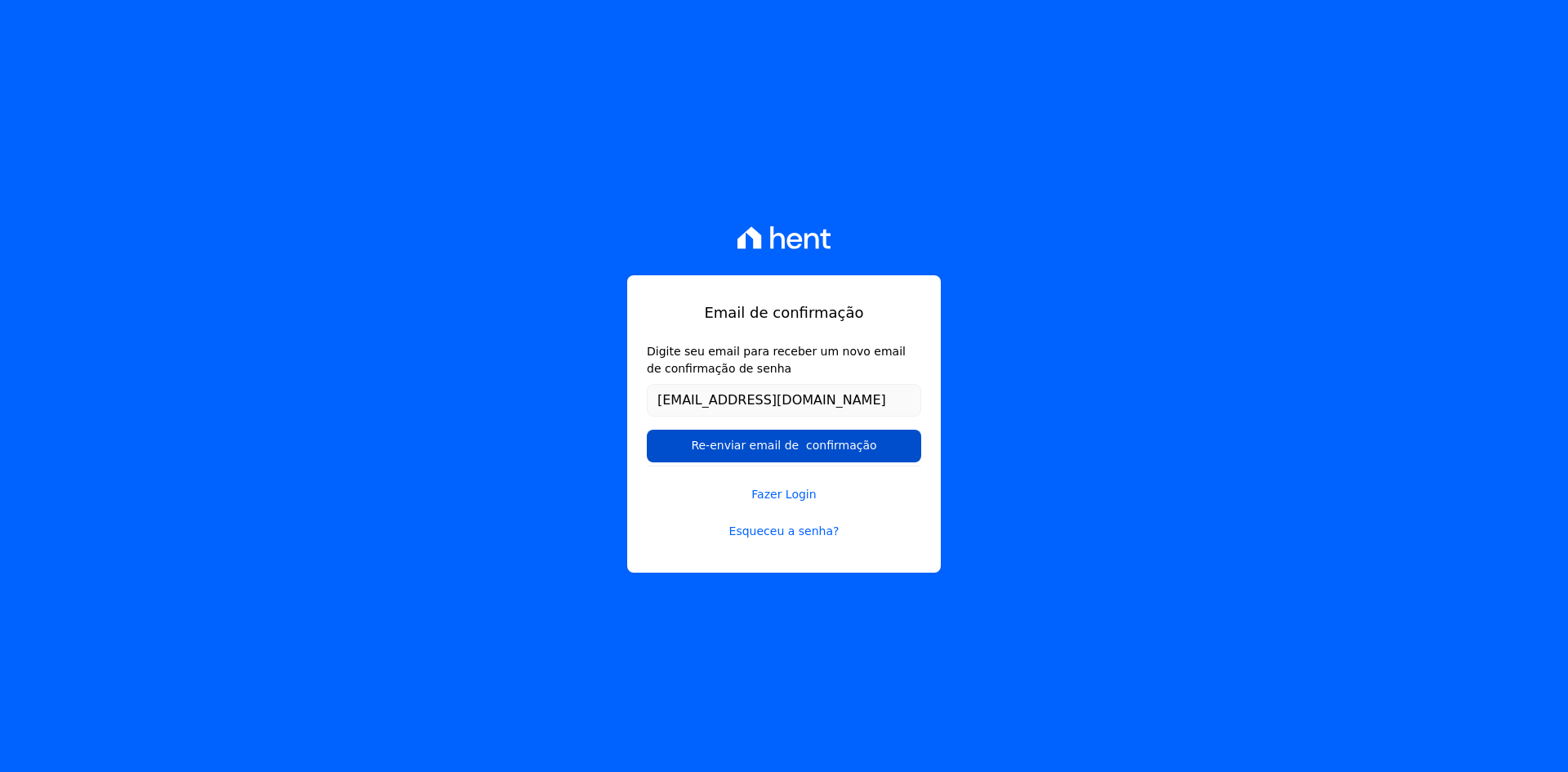
click at [654, 439] on input "Re-enviar email de confirmação" at bounding box center [784, 445] width 275 height 33
click at [810, 447] on input "Re-enviar email de confirmação" at bounding box center [784, 445] width 275 height 33
click at [804, 447] on input "Re-enviar email de confirmação" at bounding box center [784, 445] width 275 height 33
click at [753, 440] on input "Re-enviar email de confirmação" at bounding box center [784, 445] width 275 height 33
click at [720, 455] on input "Re-enviar email de confirmação" at bounding box center [784, 445] width 275 height 33
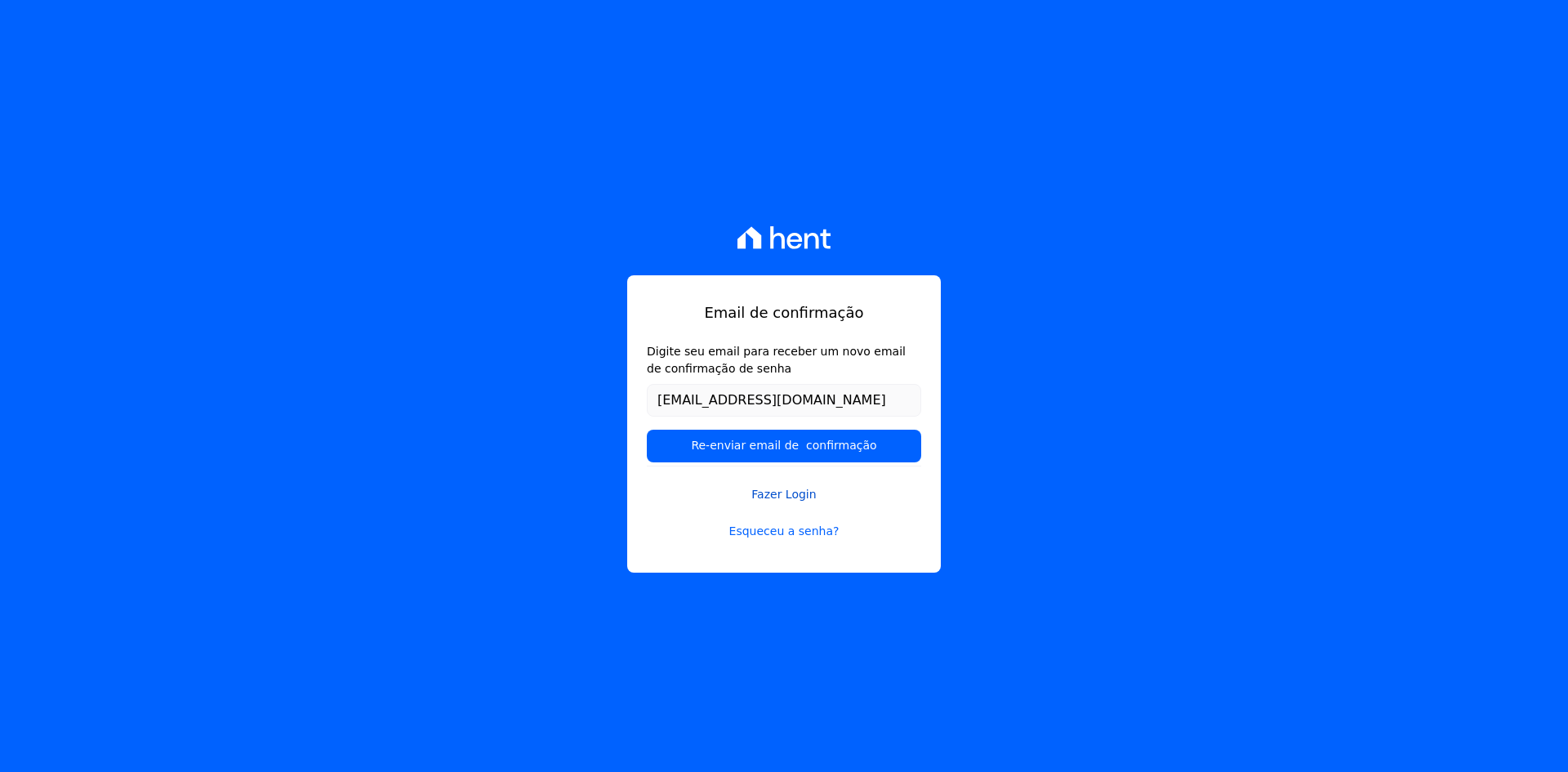
drag, startPoint x: 664, startPoint y: 466, endPoint x: 652, endPoint y: 470, distance: 12.6
click at [652, 470] on div "Email de confirmação Digite seu email para receber um novo email de confirmação…" at bounding box center [784, 423] width 314 height 298
click at [651, 469] on link "Fazer Login" at bounding box center [784, 485] width 275 height 38
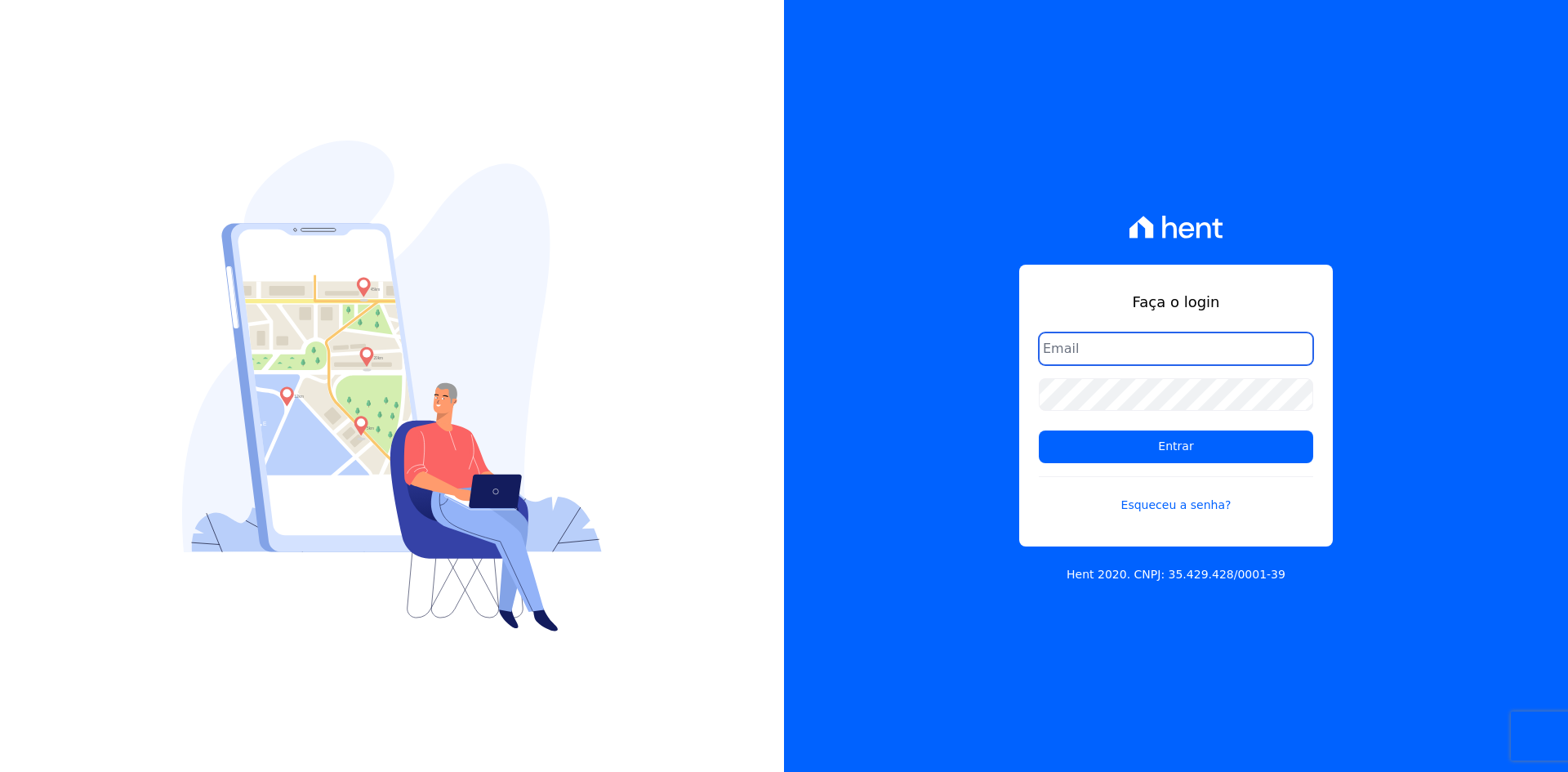
click at [1057, 353] on input "email" at bounding box center [1176, 349] width 275 height 33
type input "[EMAIL_ADDRESS][DOMAIN_NAME]"
click at [1181, 511] on link "Esqueceu a senha?" at bounding box center [1176, 495] width 275 height 38
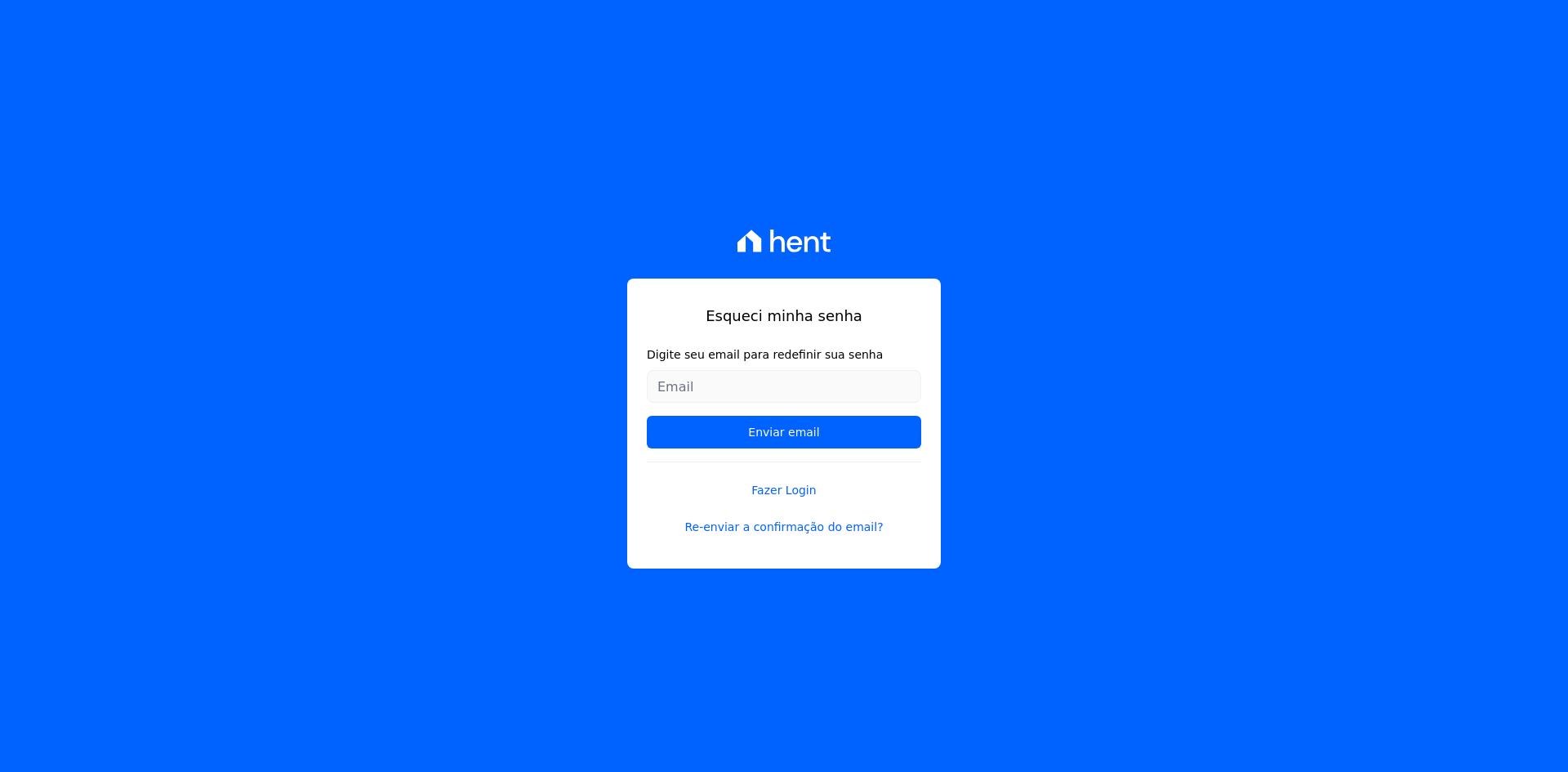
click at [823, 386] on input "Digite seu email para redefinir sua senha" at bounding box center [784, 386] width 275 height 33
type input "[EMAIL_ADDRESS][DOMAIN_NAME]"
click at [774, 440] on input "Enviar email" at bounding box center [784, 432] width 275 height 33
click at [749, 429] on input "Enviar email" at bounding box center [784, 432] width 275 height 33
click at [748, 429] on input "Enviar email" at bounding box center [784, 432] width 275 height 33
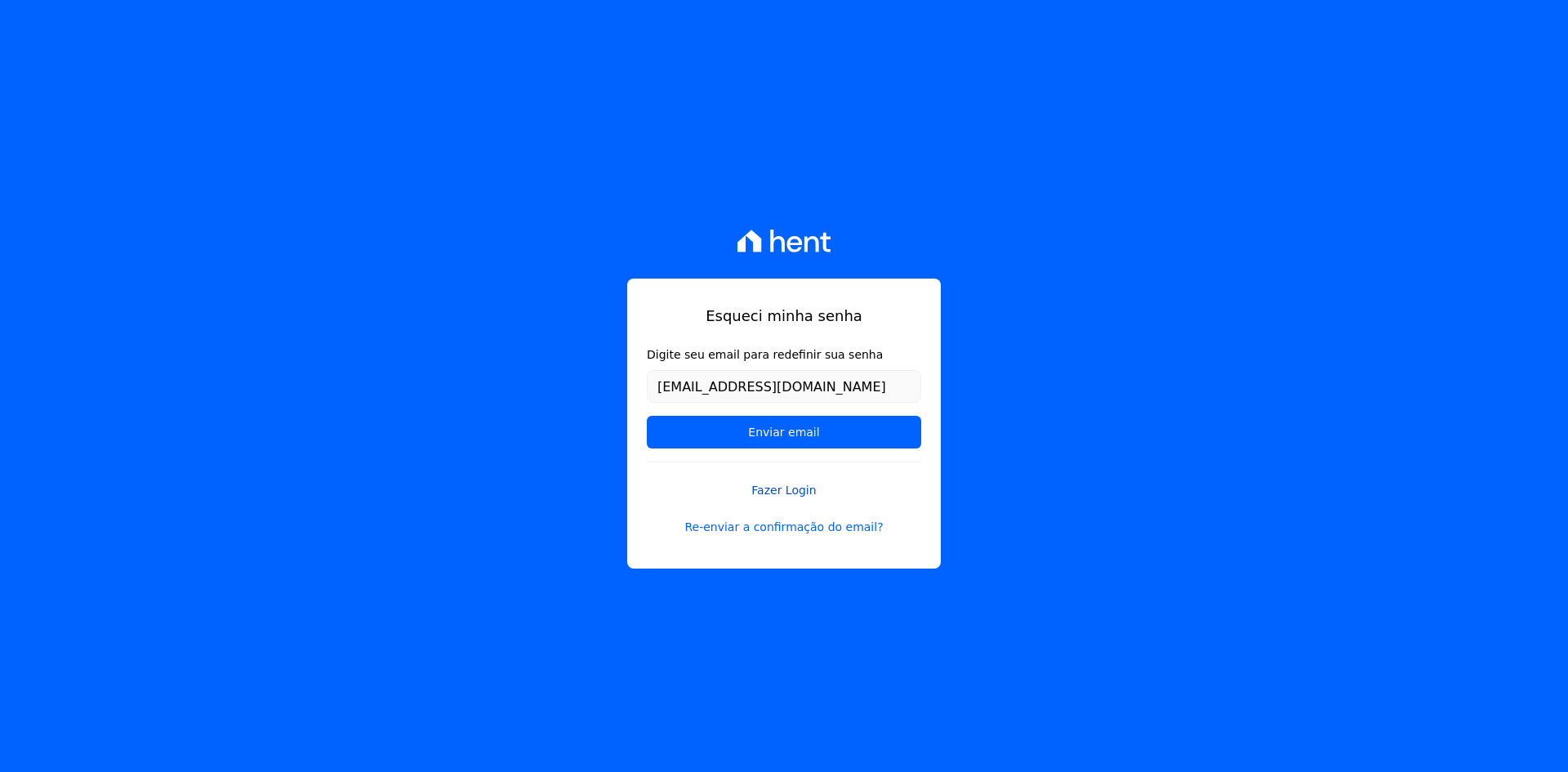
click at [729, 457] on form "Digite seu email para redefinir sua senha maiconlopeswd@gmail.com Enviar email" at bounding box center [784, 404] width 275 height 116
click at [716, 452] on form "Digite seu email para redefinir sua senha maiconlopeswd@gmail.com Enviar email" at bounding box center [784, 404] width 275 height 116
click at [709, 458] on form "Digite seu email para redefinir sua senha maiconlopeswd@gmail.com Enviar email" at bounding box center [784, 404] width 275 height 116
click at [709, 463] on div "Esqueci minha senha Digite seu email para redefinir sua senha maiconlopeswd@gma…" at bounding box center [784, 423] width 314 height 290
click at [715, 467] on link "Fazer Login" at bounding box center [784, 480] width 275 height 38
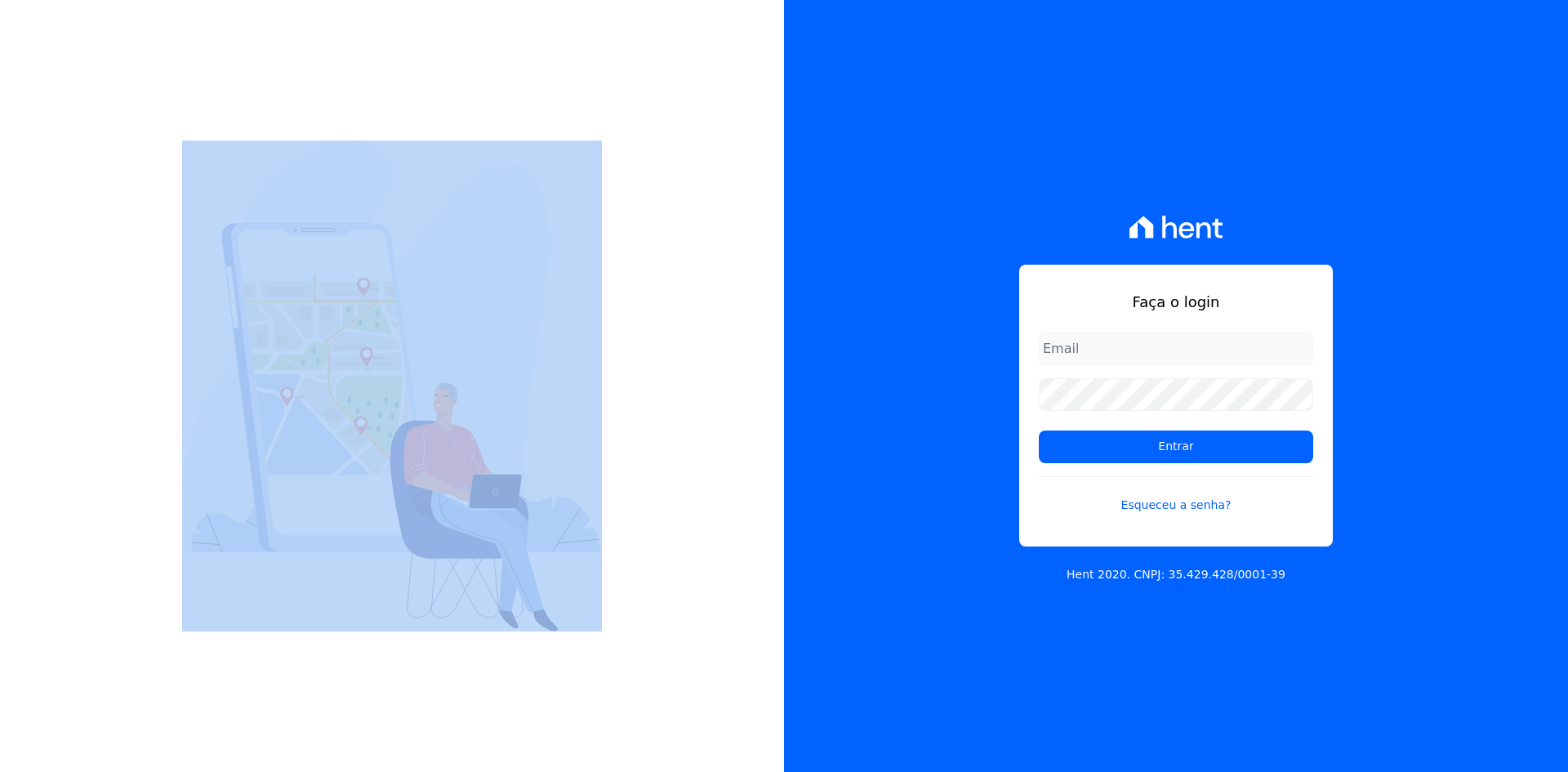
click at [715, 467] on div at bounding box center [391, 386] width 784 height 772
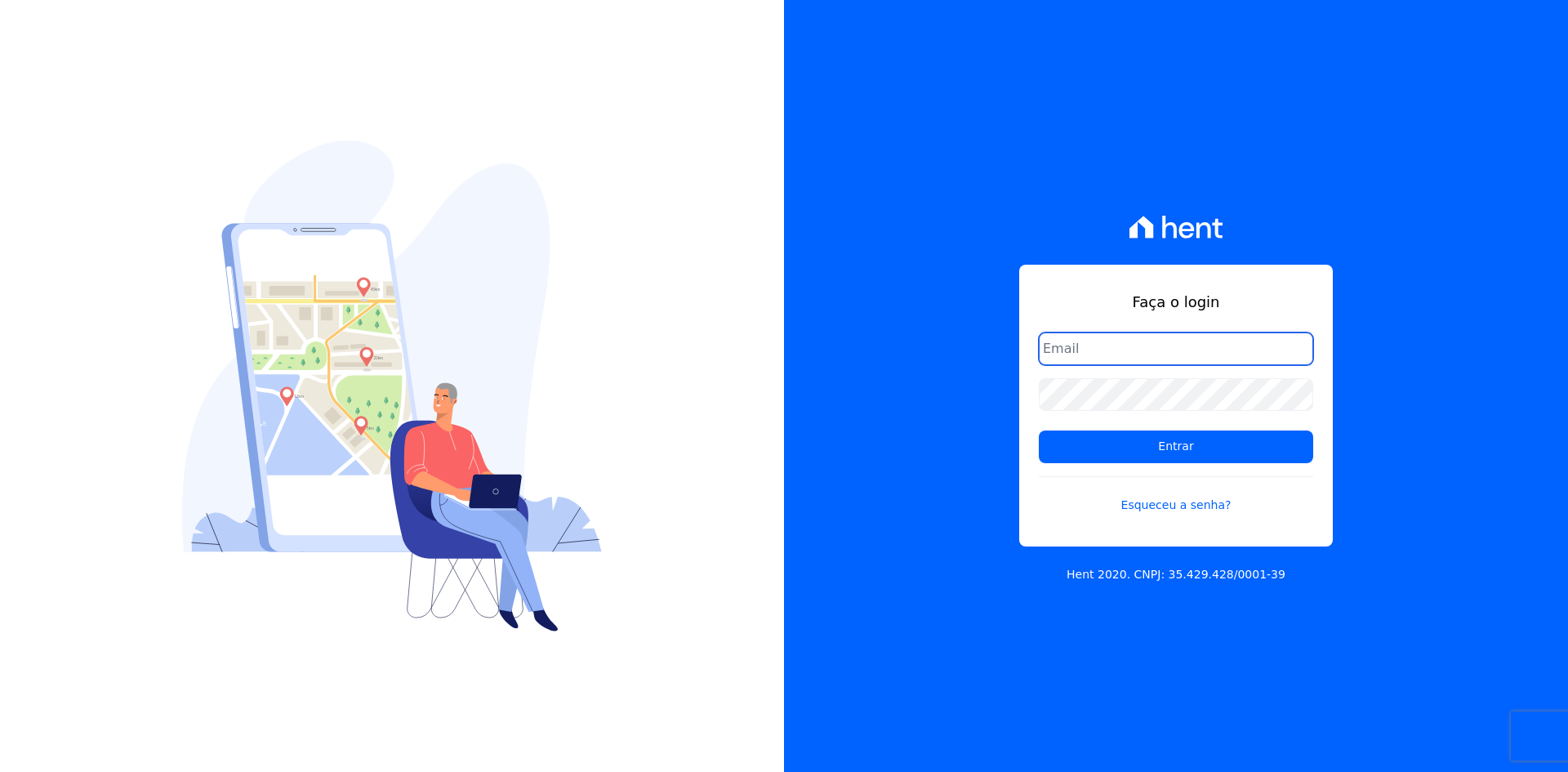
click at [1130, 362] on input "email" at bounding box center [1176, 349] width 275 height 33
click at [1143, 505] on link "Esqueceu a senha?" at bounding box center [1176, 495] width 275 height 38
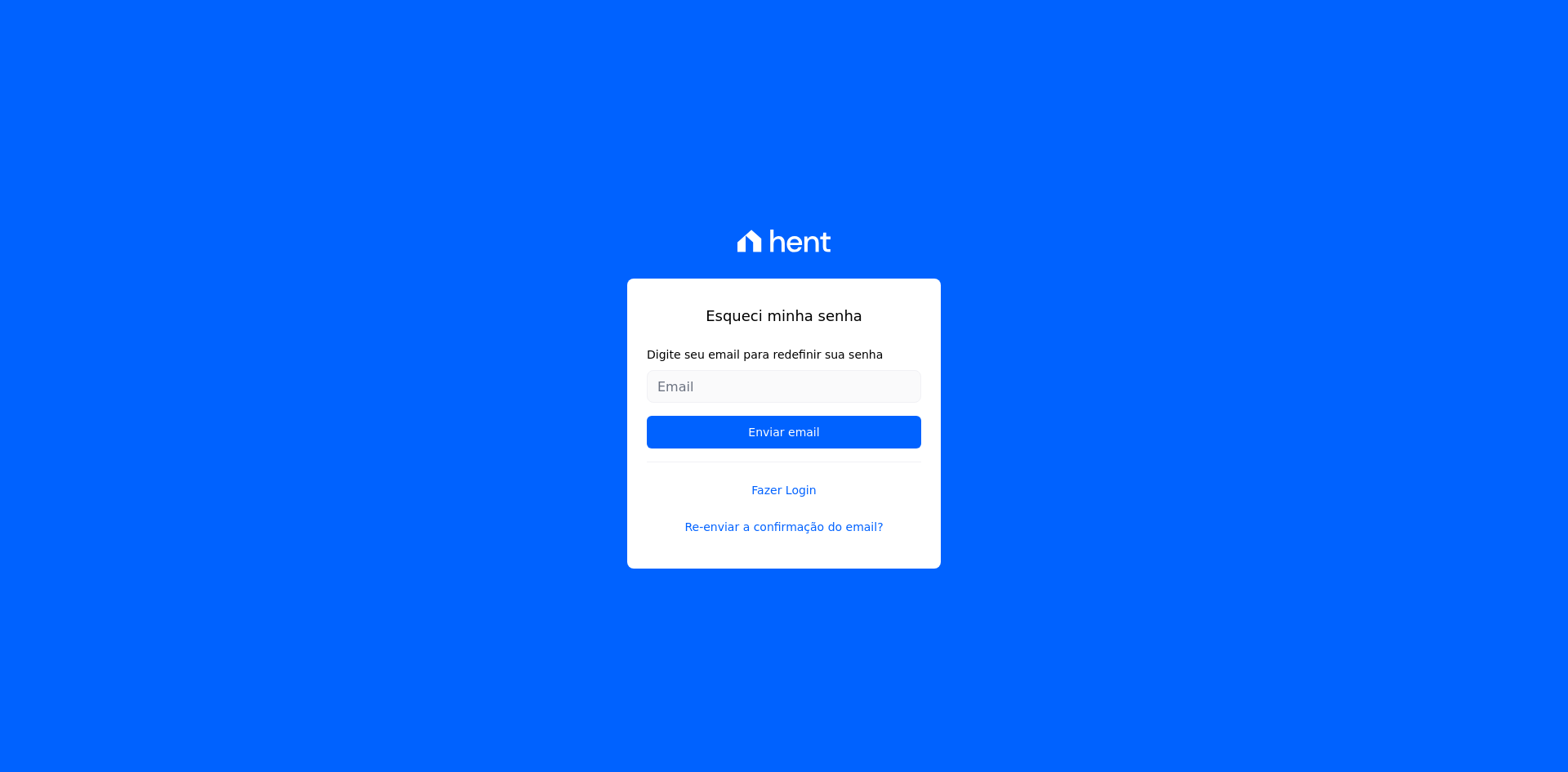
click at [866, 389] on input "Digite seu email para redefinir sua senha" at bounding box center [784, 386] width 275 height 33
type input "[EMAIL_ADDRESS][DOMAIN_NAME]"
click at [872, 441] on input "Enviar email" at bounding box center [784, 432] width 275 height 33
click at [906, 427] on input "Enviar email" at bounding box center [784, 432] width 275 height 33
click at [916, 425] on input "Enviar email" at bounding box center [784, 432] width 275 height 33
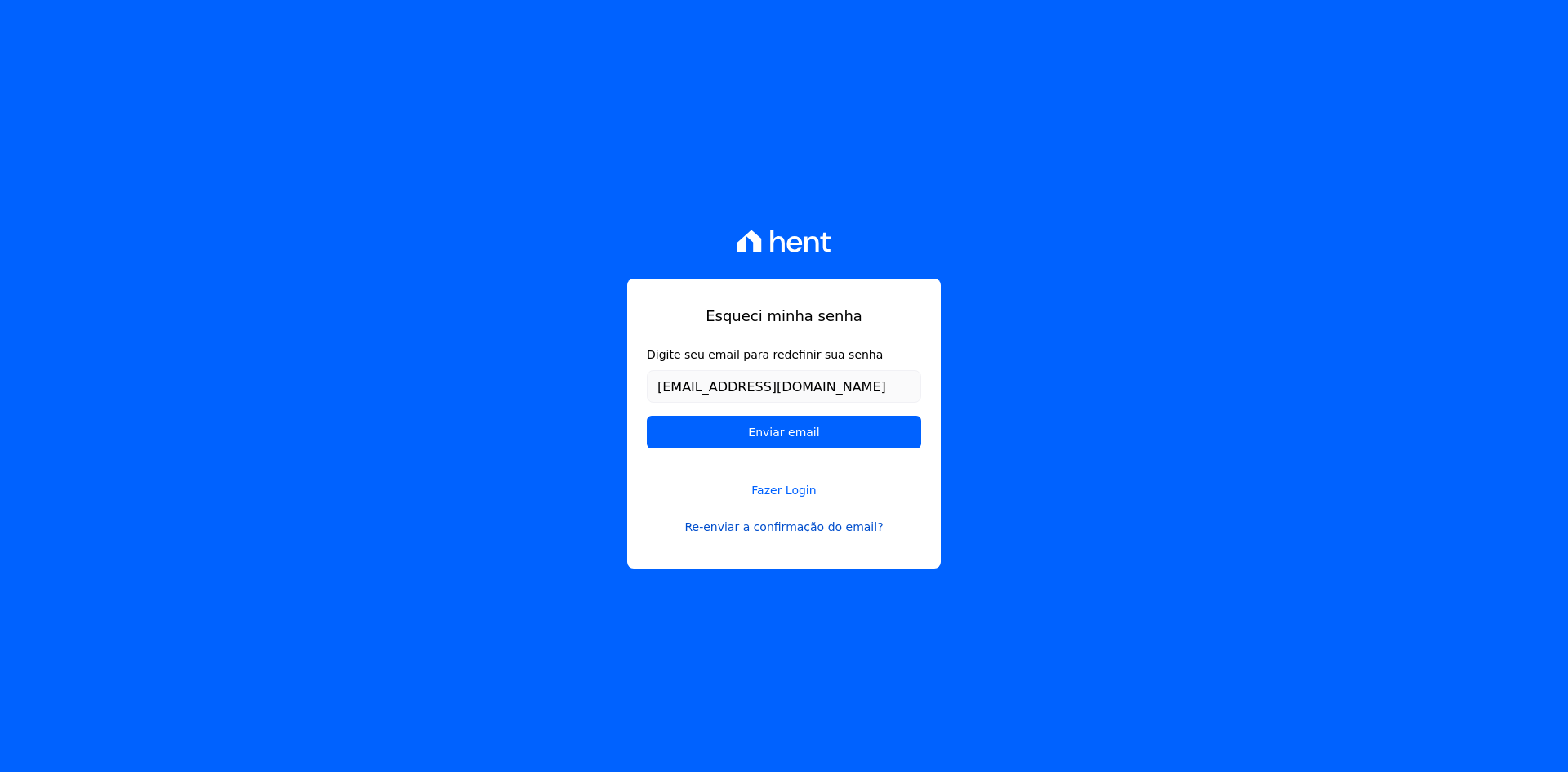
click at [856, 526] on link "Re-enviar a confirmação do email?" at bounding box center [784, 527] width 275 height 17
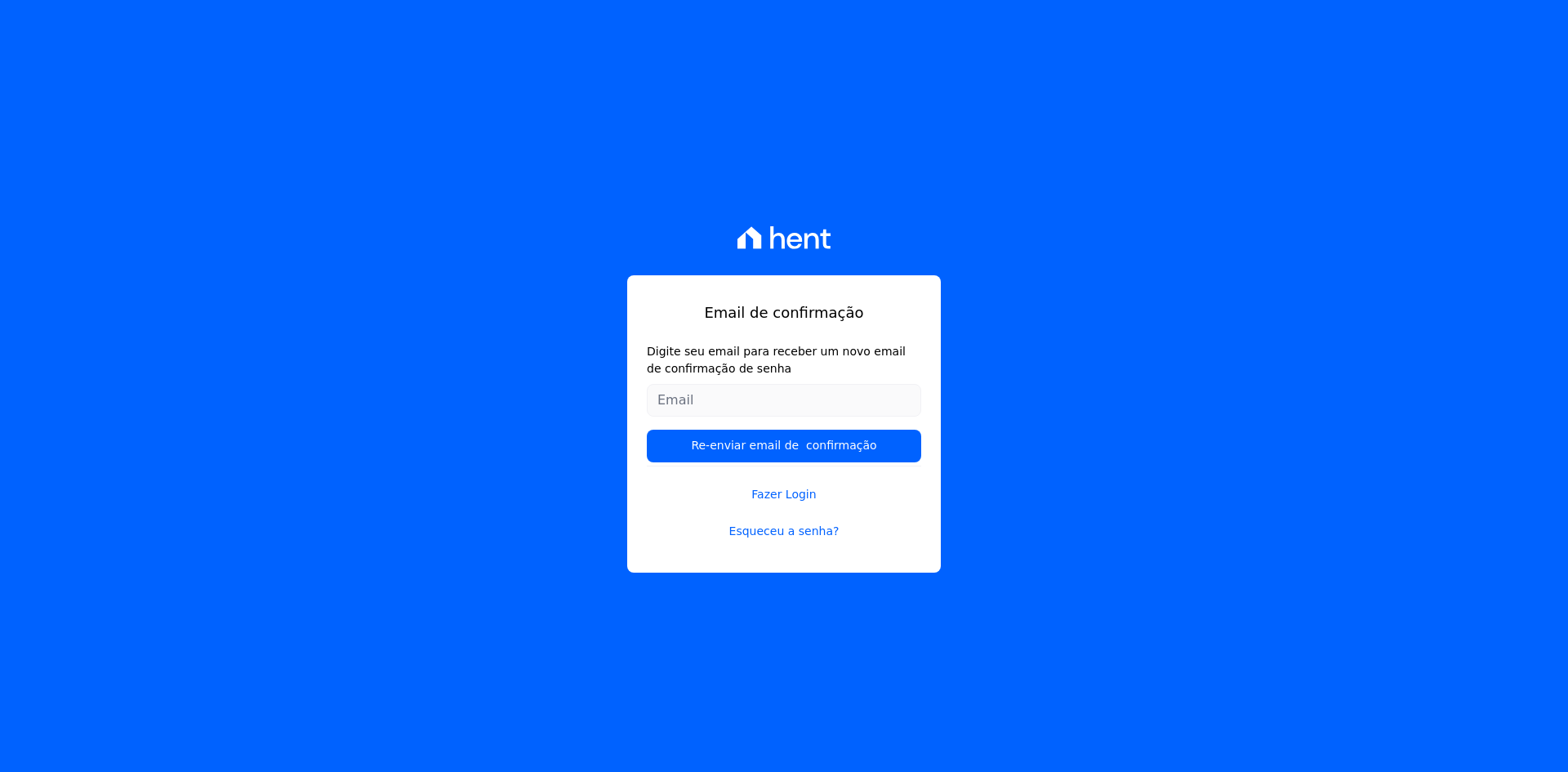
click at [865, 399] on input "Digite seu email para receber um novo email de confirmação de senha" at bounding box center [784, 400] width 275 height 33
type input "[EMAIL_ADDRESS][DOMAIN_NAME]"
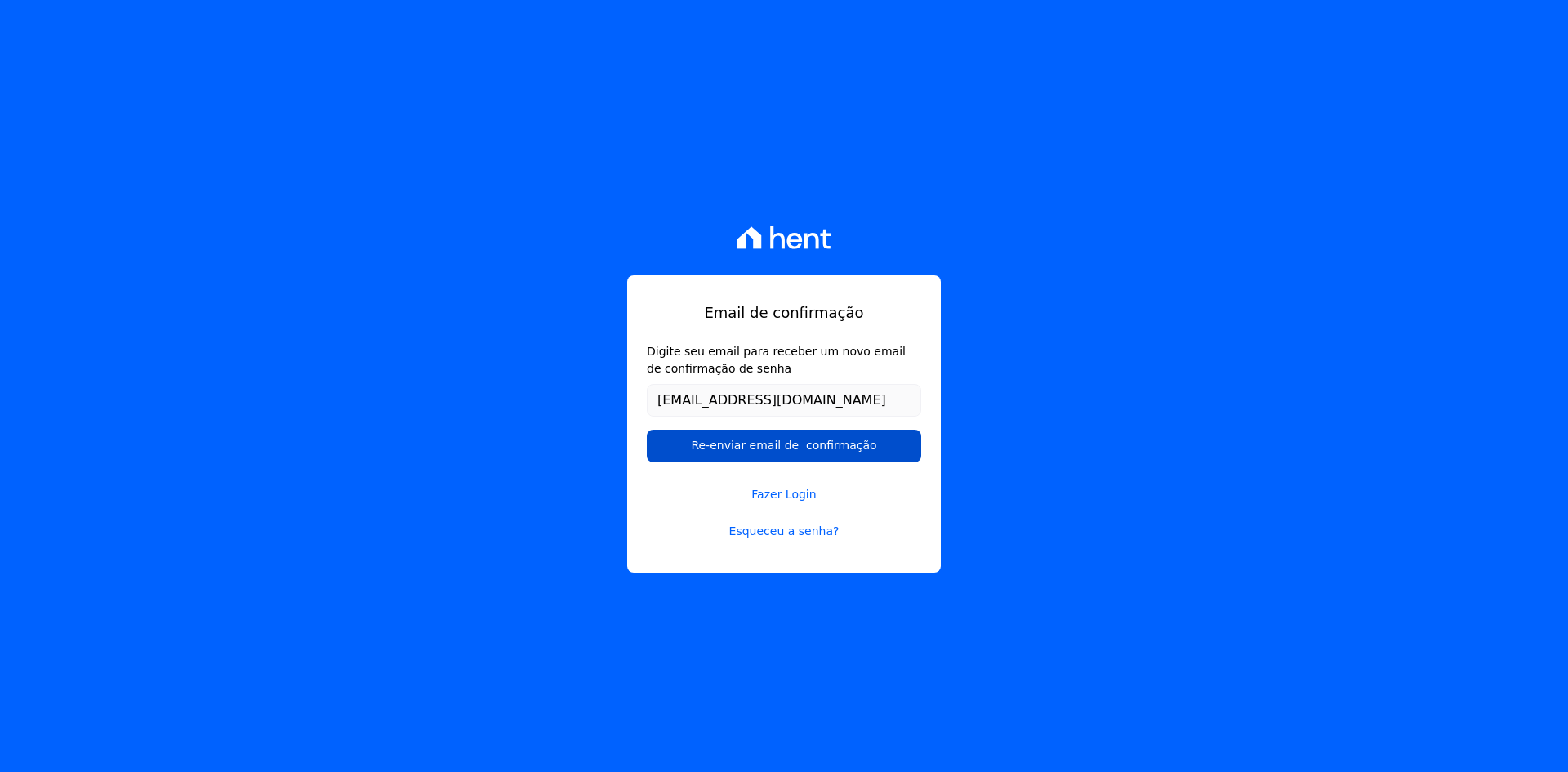
click at [873, 451] on input "Re-enviar email de confirmação" at bounding box center [784, 445] width 275 height 33
click at [877, 452] on input "Re-enviar email de confirmação" at bounding box center [784, 445] width 275 height 33
click at [907, 452] on input "Re-enviar email de confirmação" at bounding box center [784, 445] width 275 height 33
click at [916, 453] on input "Re-enviar email de confirmação" at bounding box center [784, 445] width 275 height 33
click at [924, 456] on div "Email de confirmação Digite seu email para receber um novo email de confirmação…" at bounding box center [784, 423] width 314 height 298
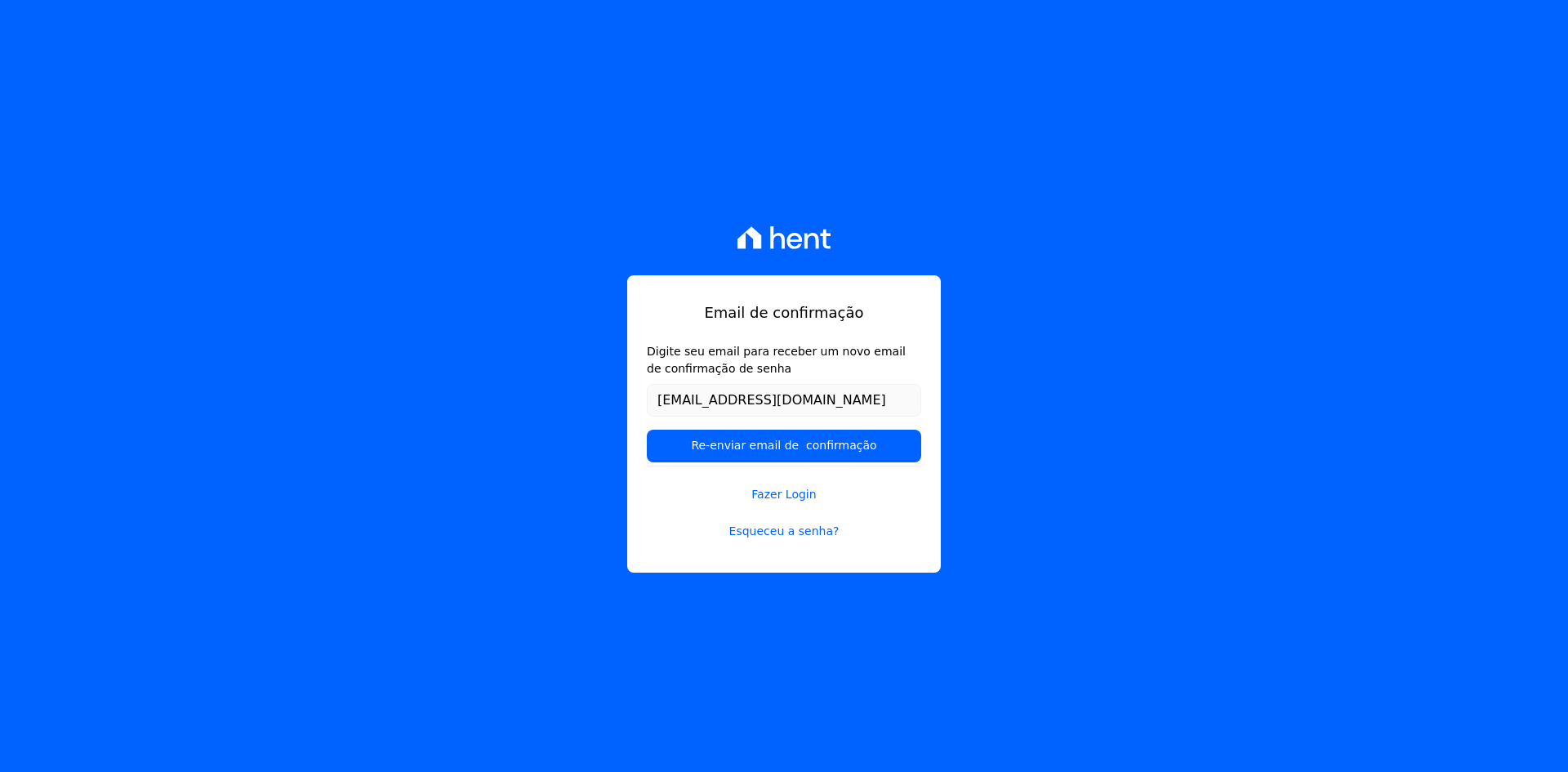
click at [925, 456] on div "Email de confirmação Digite seu email para receber um novo email de confirmação…" at bounding box center [784, 423] width 314 height 298
click at [834, 400] on input "[EMAIL_ADDRESS][DOMAIN_NAME]" at bounding box center [784, 400] width 275 height 33
click at [647, 429] on input "Re-enviar email de confirmação" at bounding box center [784, 445] width 275 height 33
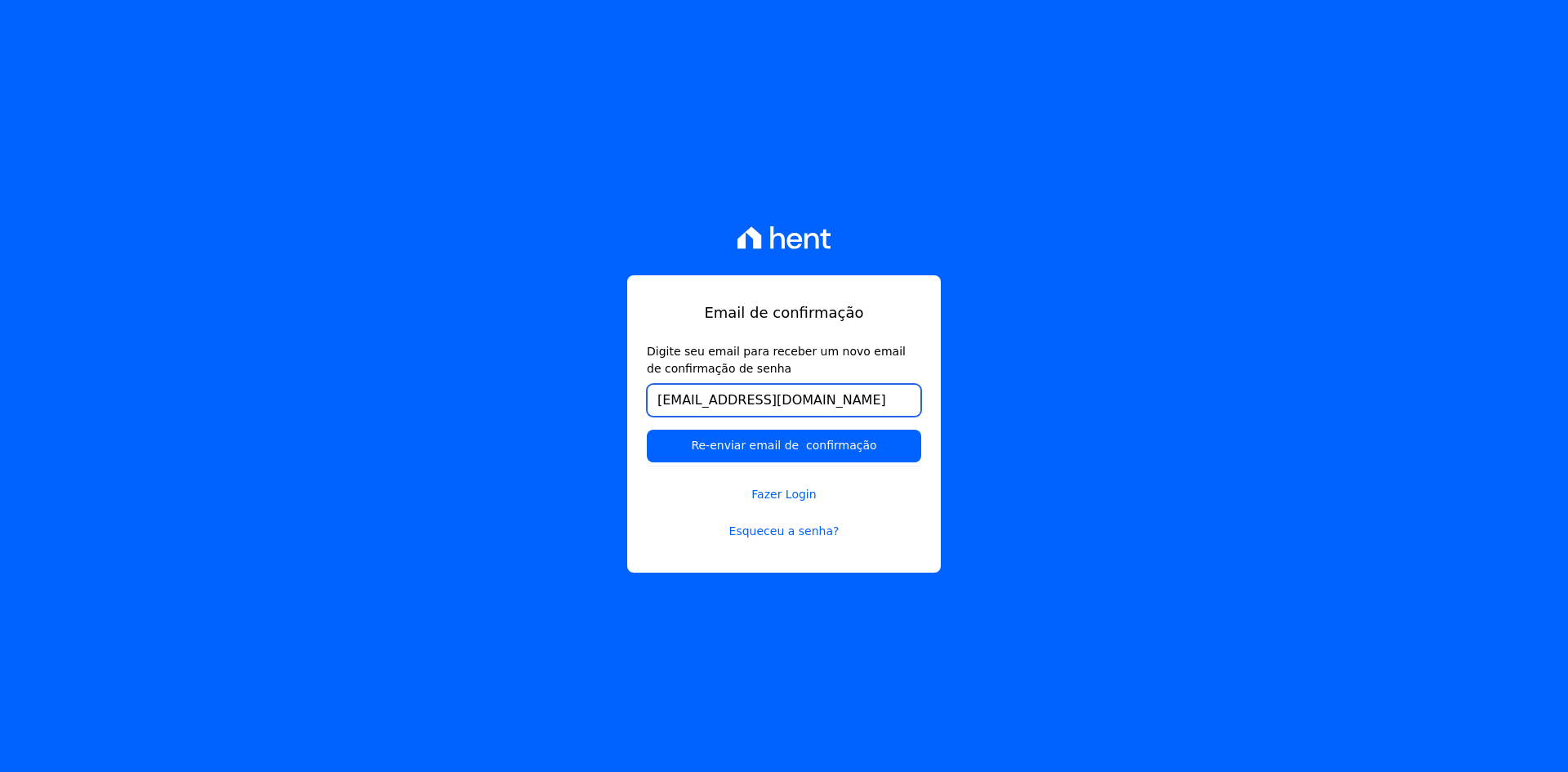
click at [647, 429] on input "Re-enviar email de confirmação" at bounding box center [784, 445] width 275 height 33
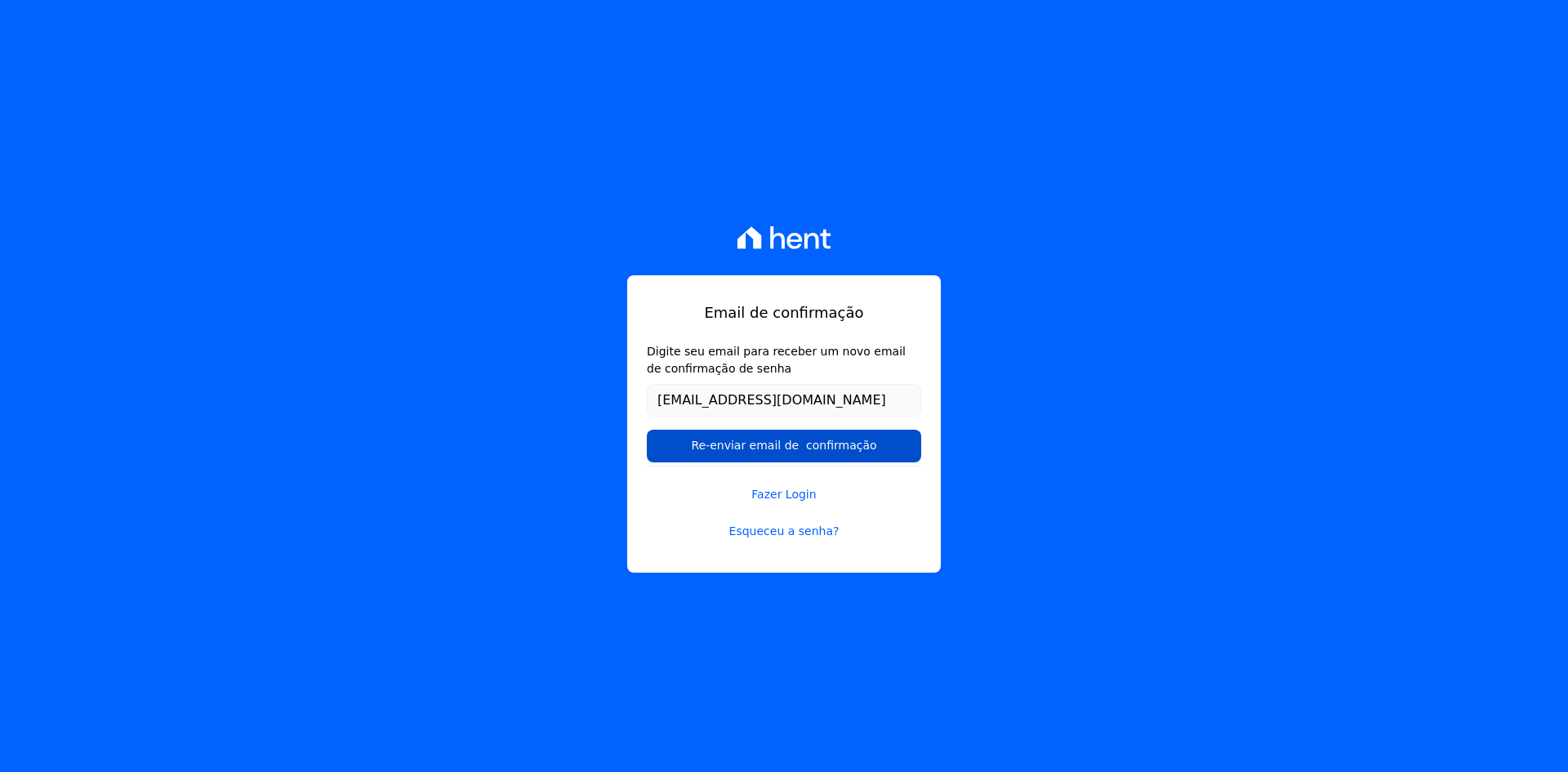
click at [647, 429] on input "Re-enviar email de confirmação" at bounding box center [784, 445] width 275 height 33
drag, startPoint x: 709, startPoint y: 444, endPoint x: 677, endPoint y: 453, distance: 33.2
click at [703, 446] on input "Re-enviar email de confirmação" at bounding box center [784, 445] width 275 height 33
click at [655, 466] on div "Email de confirmação Digite seu email para receber um novo email de confirmação…" at bounding box center [784, 423] width 314 height 298
click at [657, 456] on input "Re-enviar email de confirmação" at bounding box center [784, 445] width 275 height 33
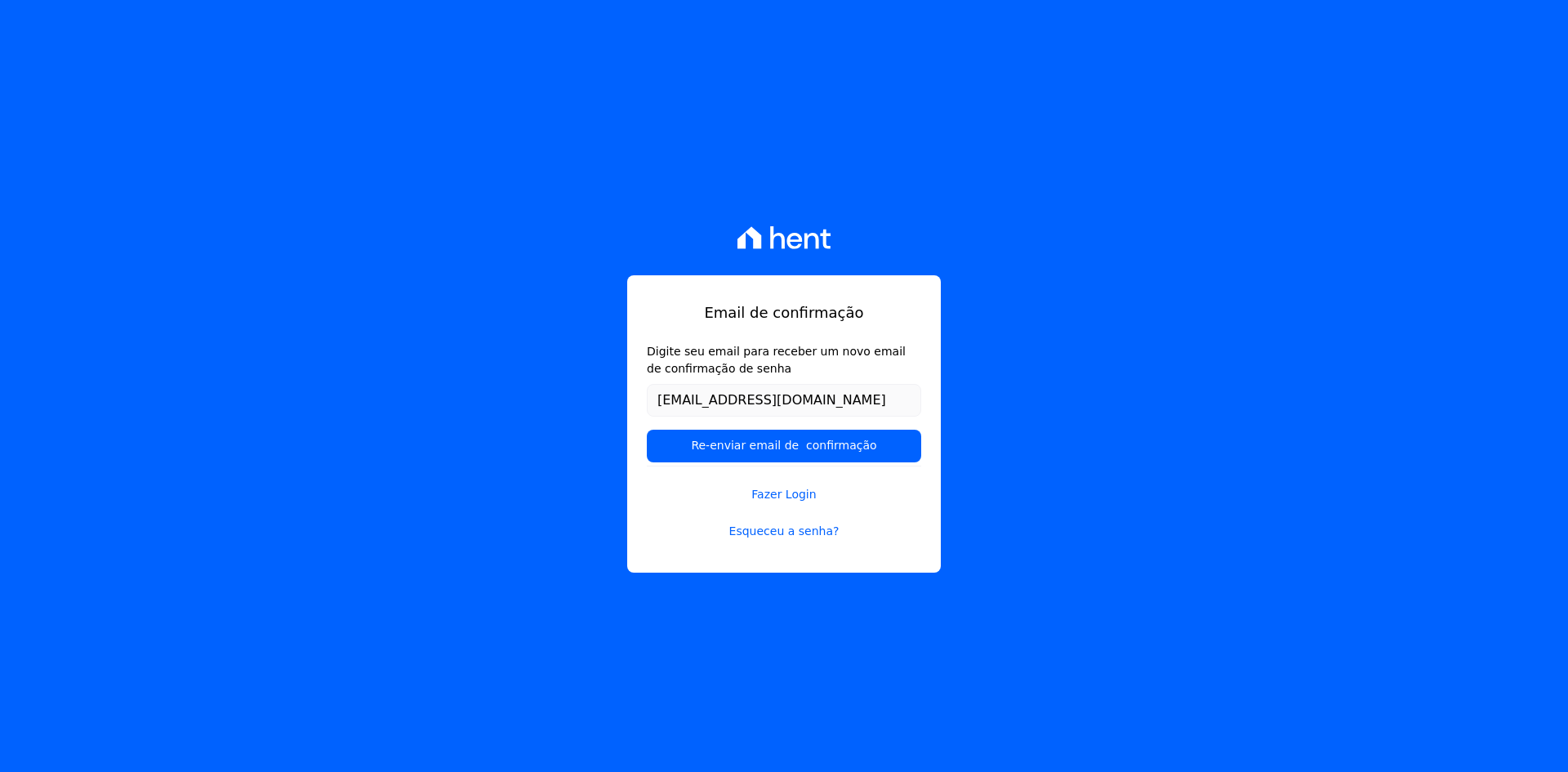
click at [657, 462] on form "Digite seu email para receber um novo email de confirmação de senha [EMAIL_ADDR…" at bounding box center [784, 404] width 275 height 123
click at [656, 464] on form "Digite seu email para receber um novo email de confirmação de senha [EMAIL_ADDR…" at bounding box center [784, 404] width 275 height 123
click at [655, 466] on div "Email de confirmação Digite seu email para receber um novo email de confirmação…" at bounding box center [784, 423] width 314 height 298
click at [652, 466] on link "Fazer Login" at bounding box center [784, 485] width 275 height 38
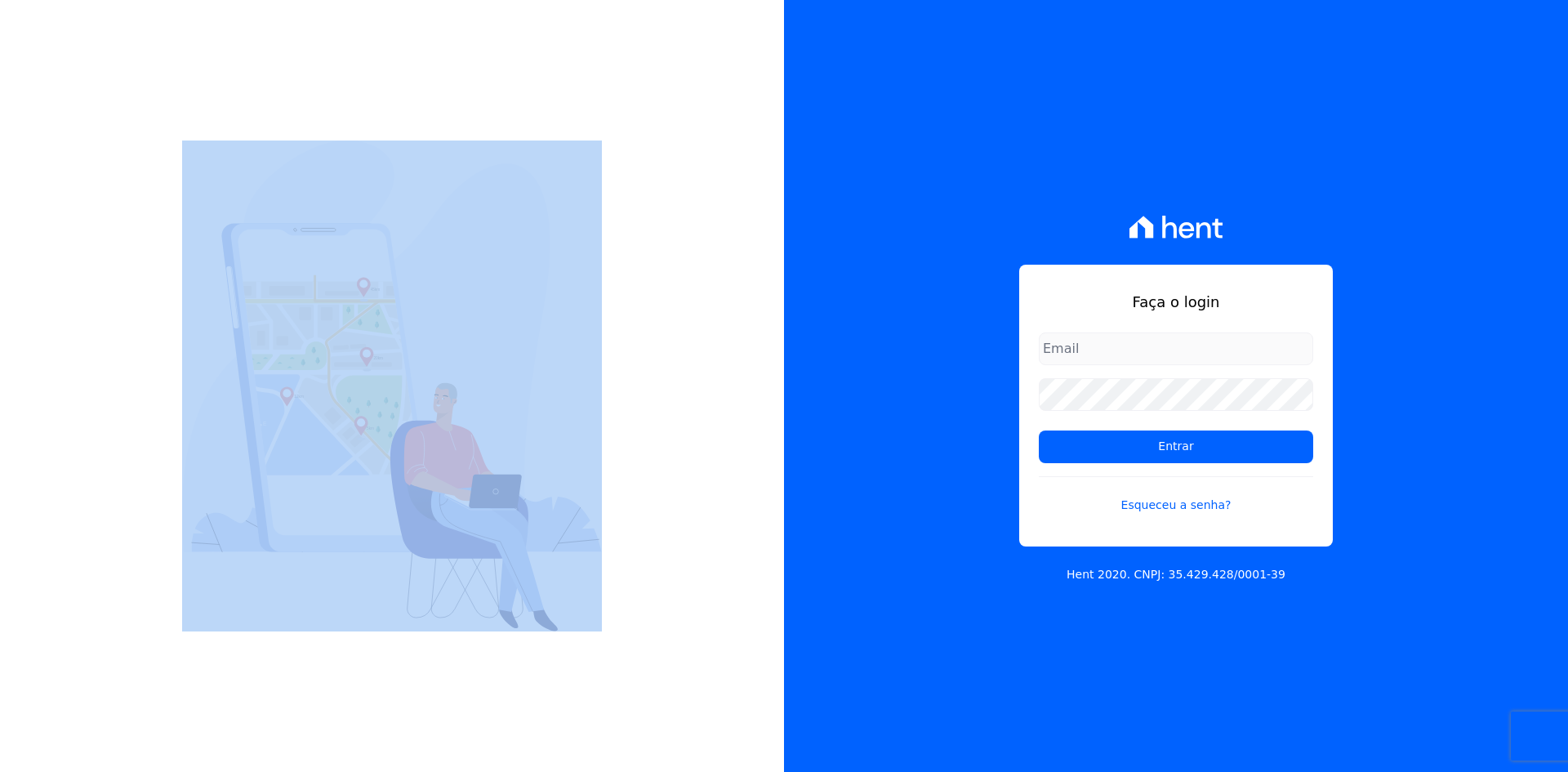
click at [652, 466] on div at bounding box center [391, 386] width 784 height 772
